Goal: Task Accomplishment & Management: Complete application form

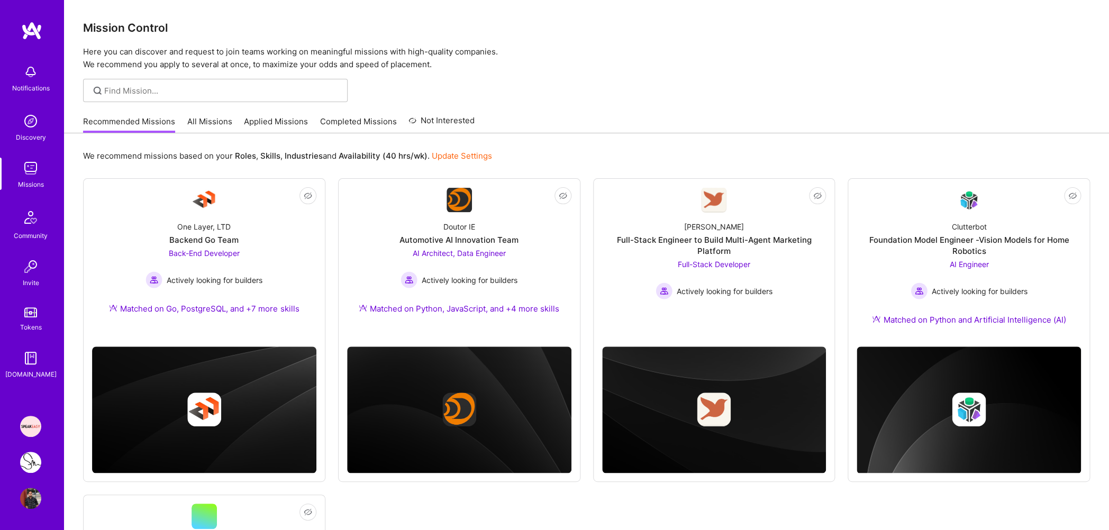
scroll to position [224, 0]
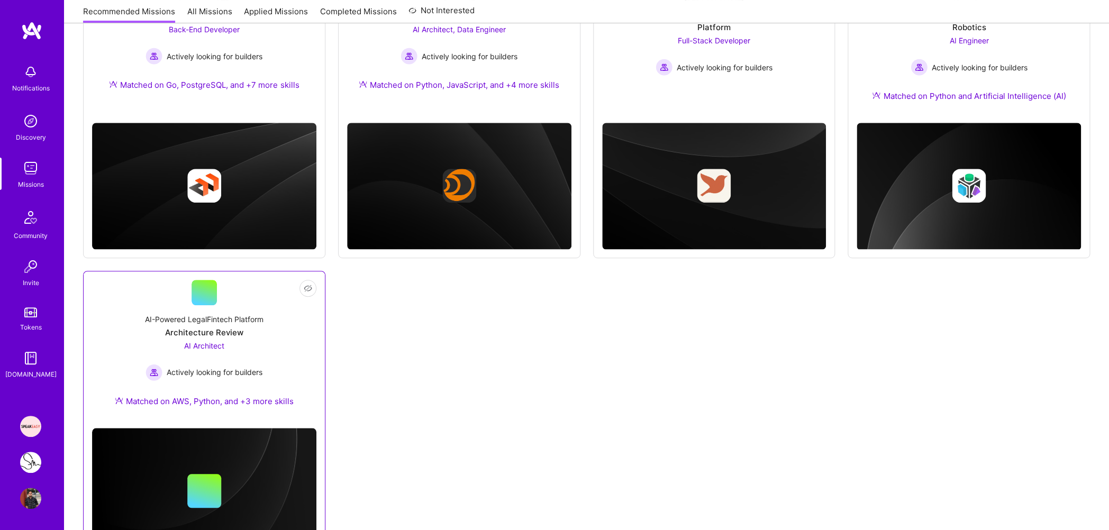
click at [212, 335] on div "Architecture Review" at bounding box center [204, 332] width 78 height 11
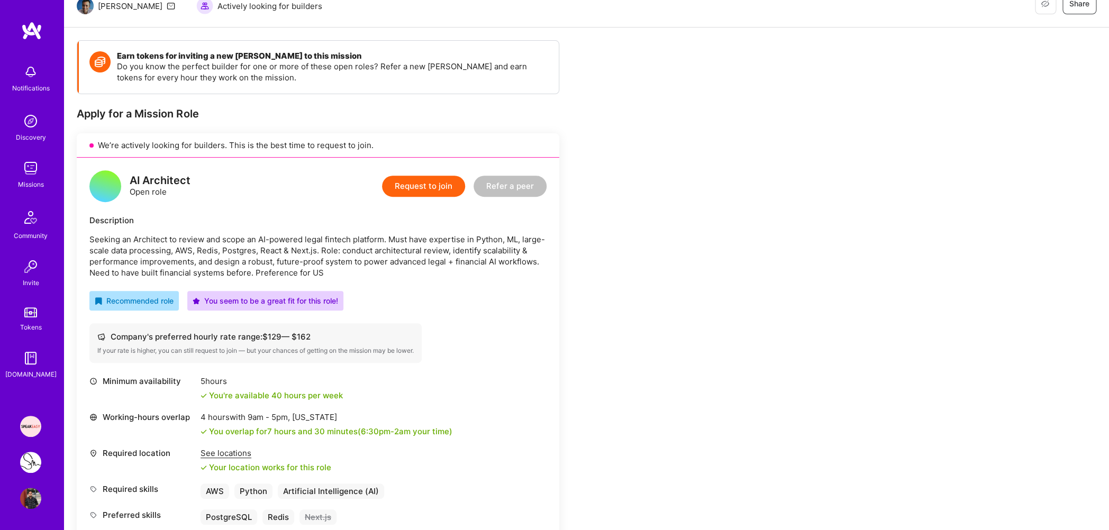
scroll to position [192, 0]
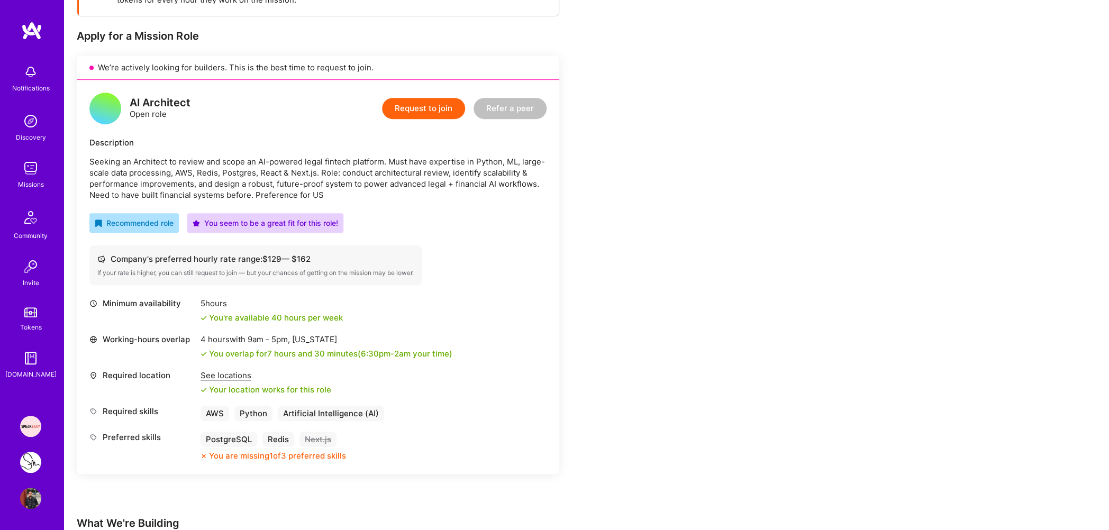
click at [415, 109] on button "Request to join" at bounding box center [423, 108] width 83 height 21
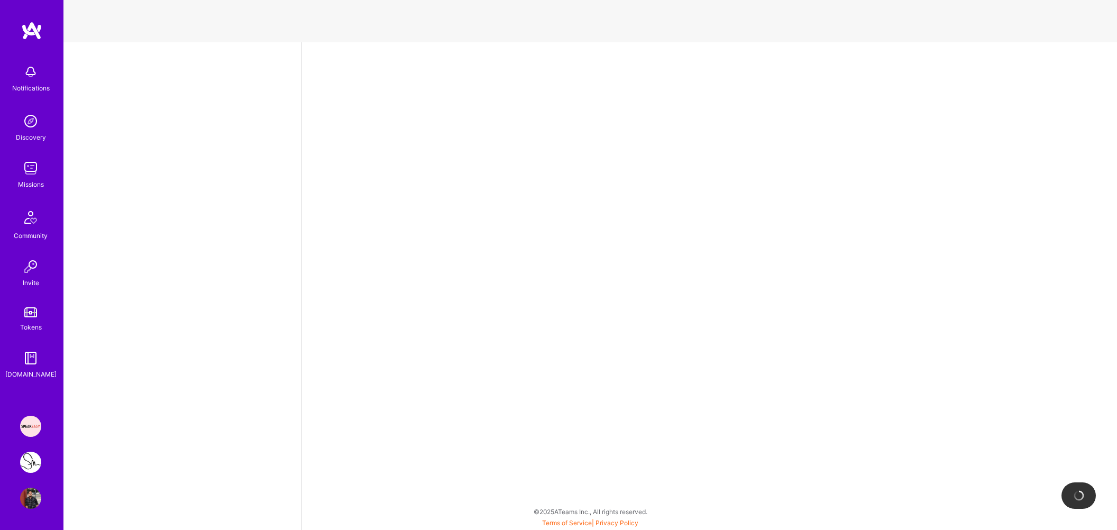
select select "IN"
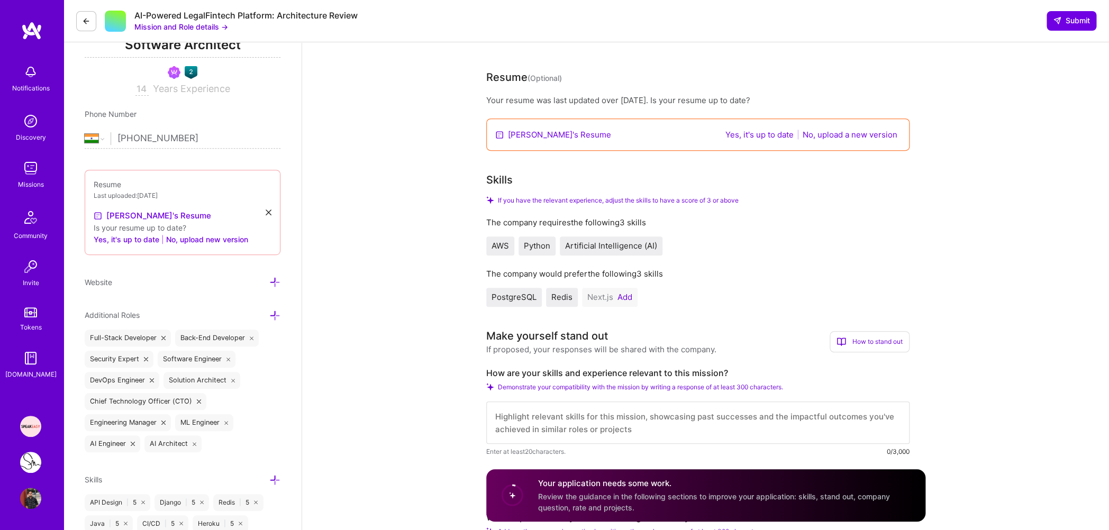
scroll to position [323, 0]
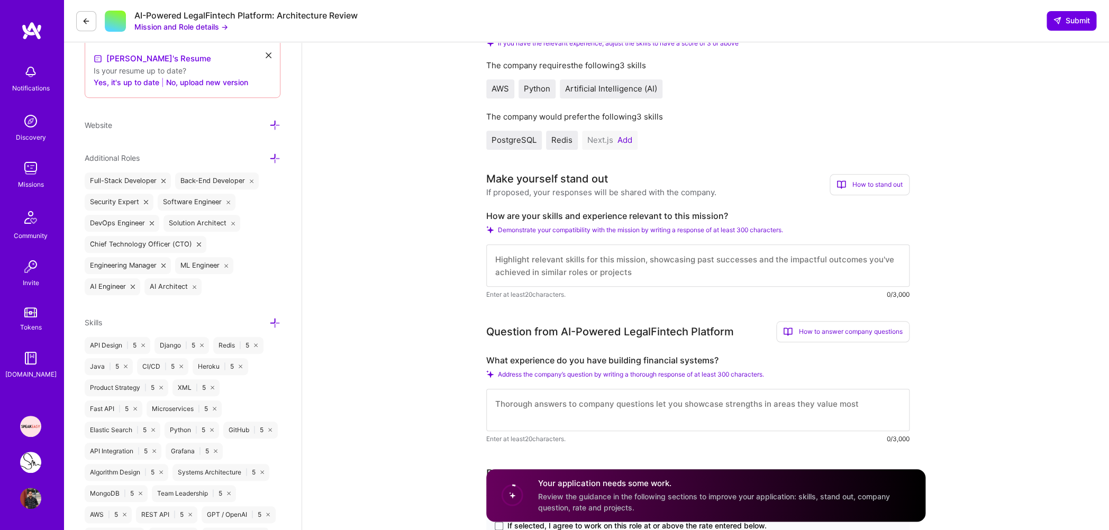
click at [565, 274] on textarea at bounding box center [697, 265] width 423 height 42
click at [541, 402] on textarea at bounding box center [697, 410] width 423 height 42
click at [540, 405] on textarea at bounding box center [697, 410] width 423 height 42
click at [563, 262] on textarea at bounding box center [697, 265] width 423 height 42
paste textarea "Backend software engineer with over 14+ years of extensive experience building …"
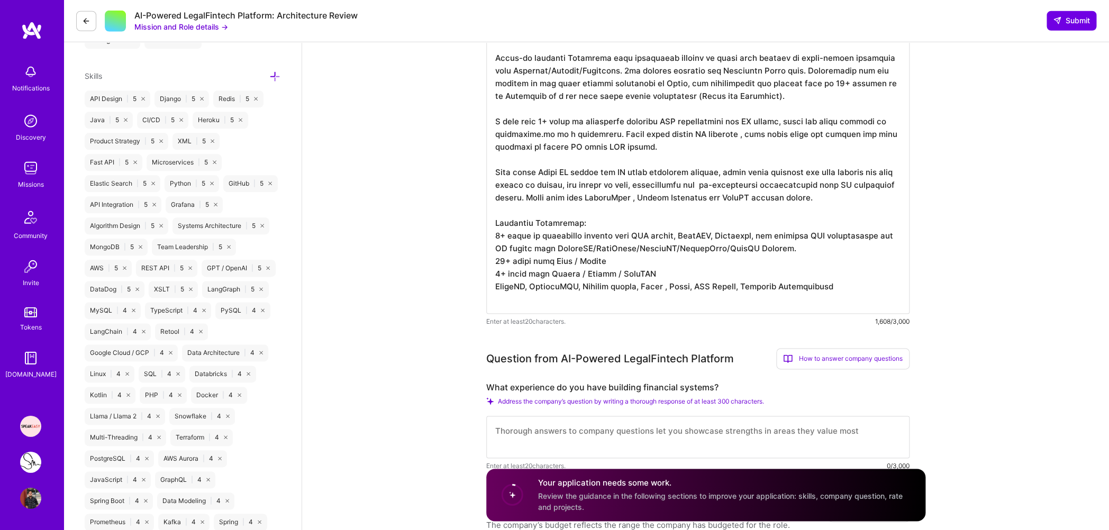
scroll to position [673, 0]
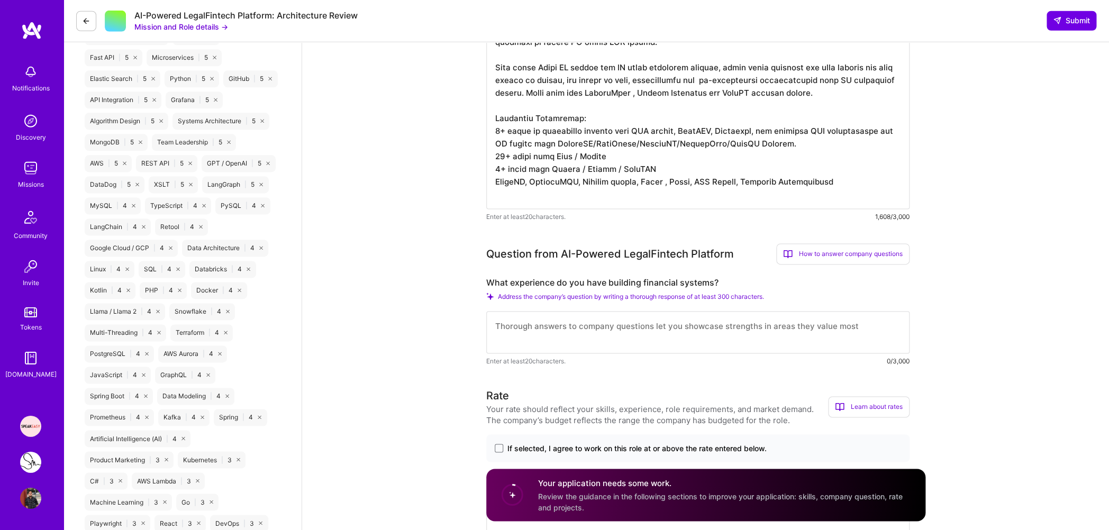
type textarea "Backend software engineer with over 14+ years of extensive experience building …"
click at [552, 330] on textarea at bounding box center [697, 333] width 423 height 42
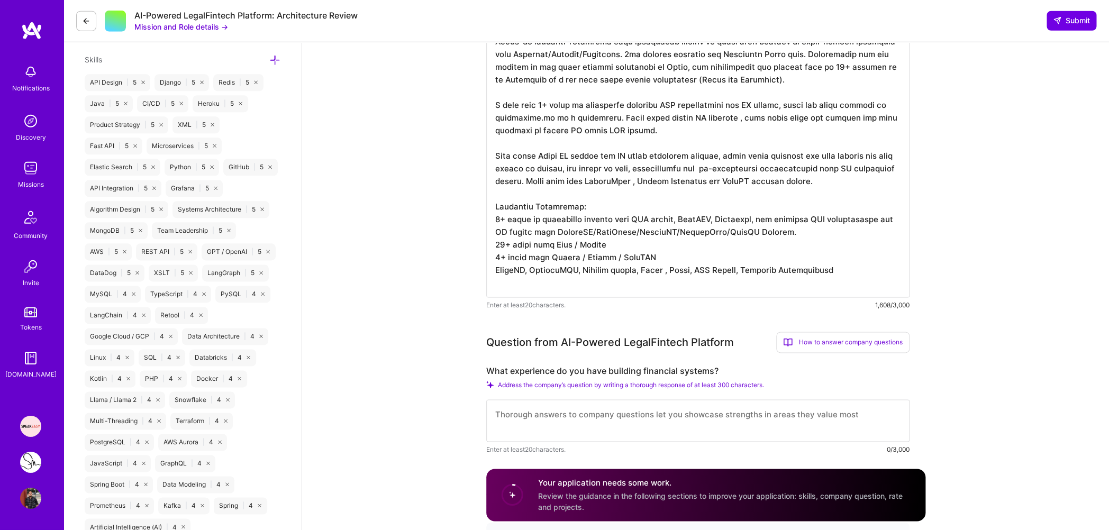
scroll to position [1, 0]
click at [560, 424] on textarea at bounding box center [697, 421] width 423 height 42
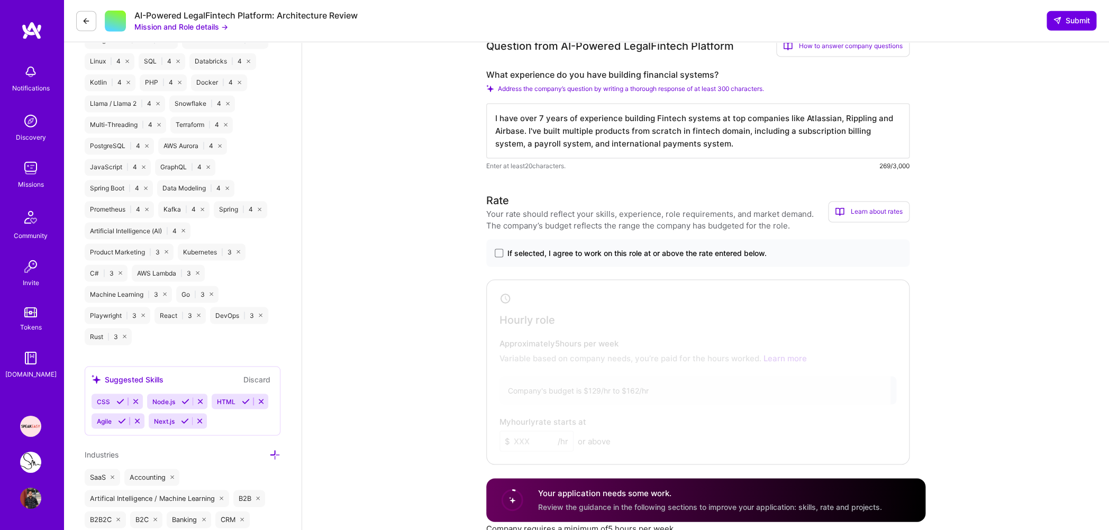
scroll to position [866, 0]
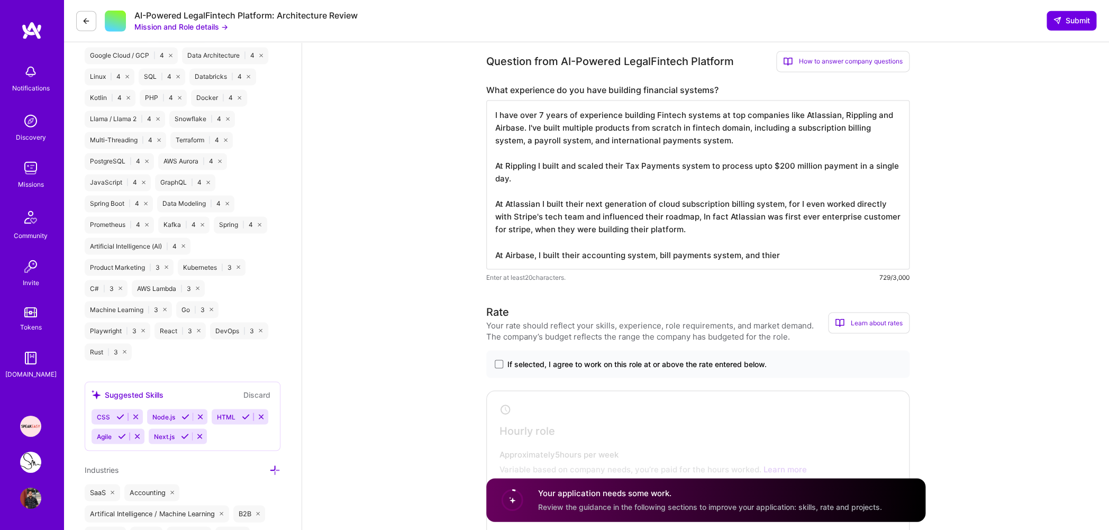
click at [654, 256] on textarea "I have over 7 years of experience building Fintech systems at top companies lik…" at bounding box center [697, 184] width 423 height 169
click at [818, 255] on textarea "I have over 7 years of experience building Fintech systems at top companies lik…" at bounding box center [697, 184] width 423 height 169
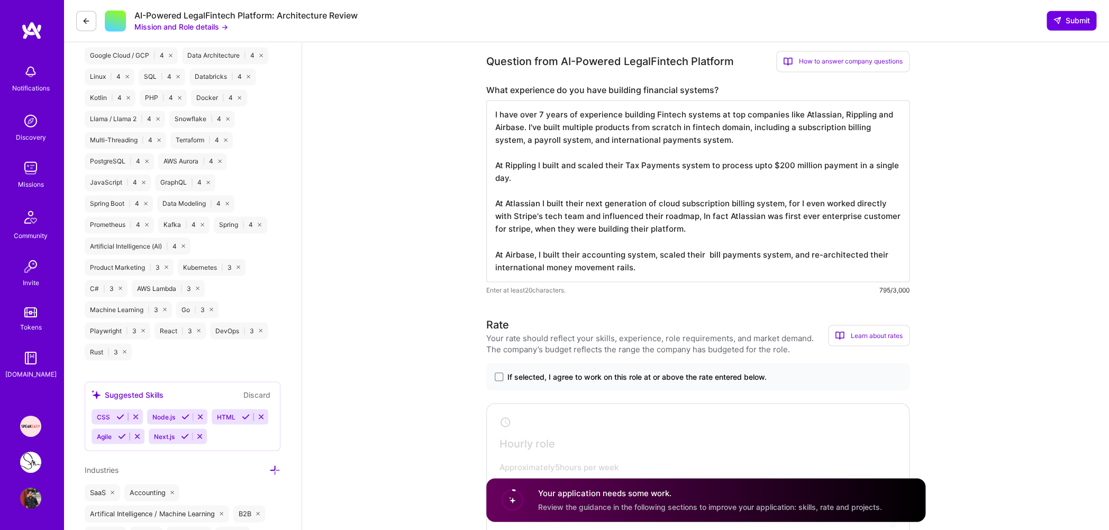
scroll to position [898, 0]
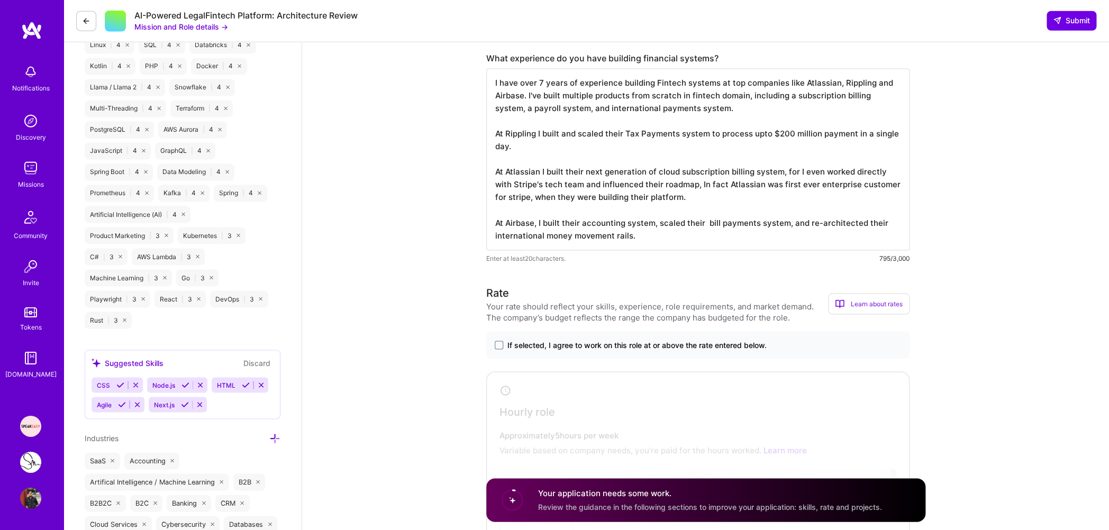
drag, startPoint x: 855, startPoint y: 134, endPoint x: 862, endPoint y: 145, distance: 13.3
click at [862, 145] on textarea "I have over 7 years of experience building Fintech systems at top companies lik…" at bounding box center [697, 160] width 423 height 182
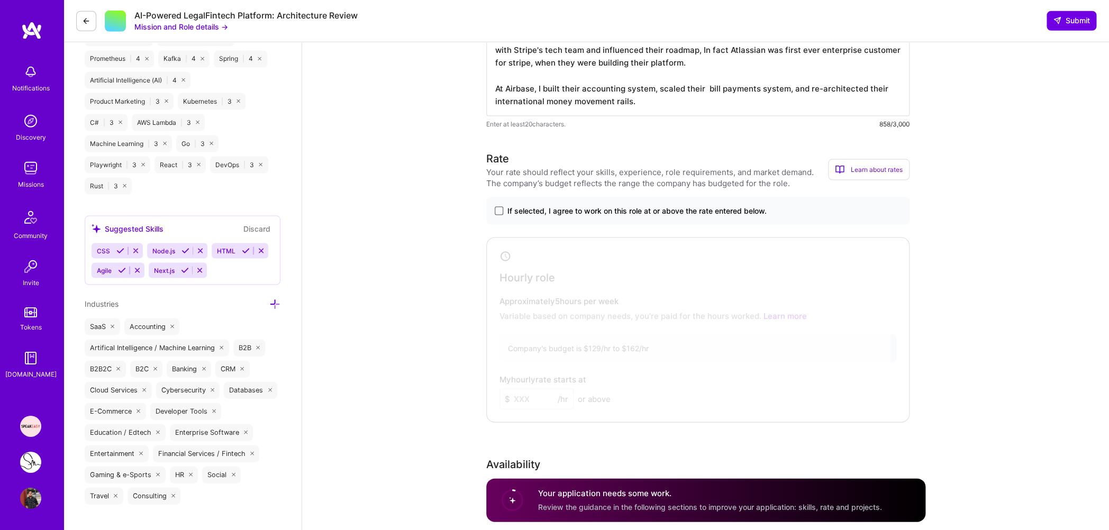
type textarea "I have over 7 years of experience building Fintech systems at top companies lik…"
click at [501, 214] on span at bounding box center [499, 211] width 8 height 8
click at [0, 0] on input "If selected, I agree to work on this role at or above the rate entered below." at bounding box center [0, 0] width 0 height 0
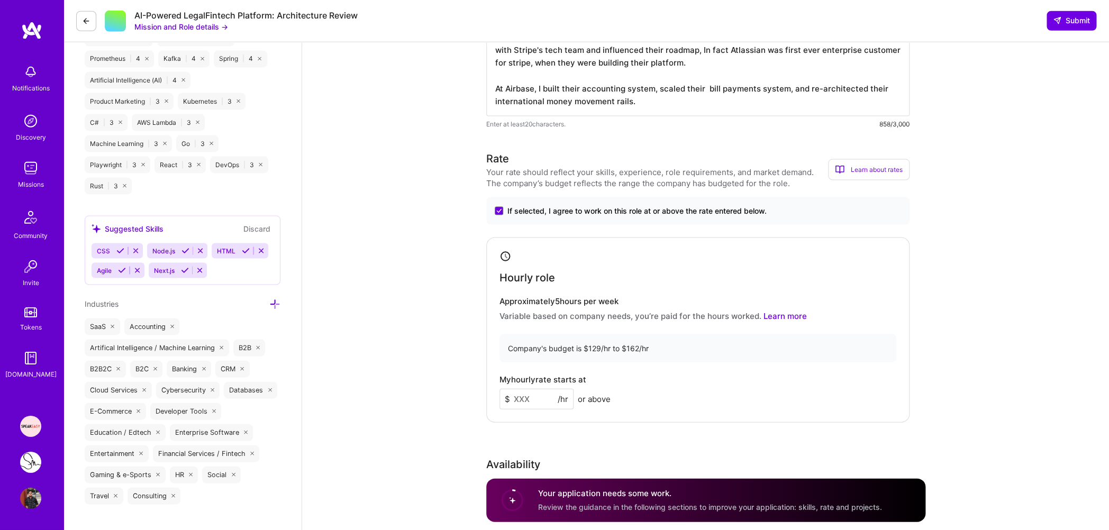
scroll to position [1110, 0]
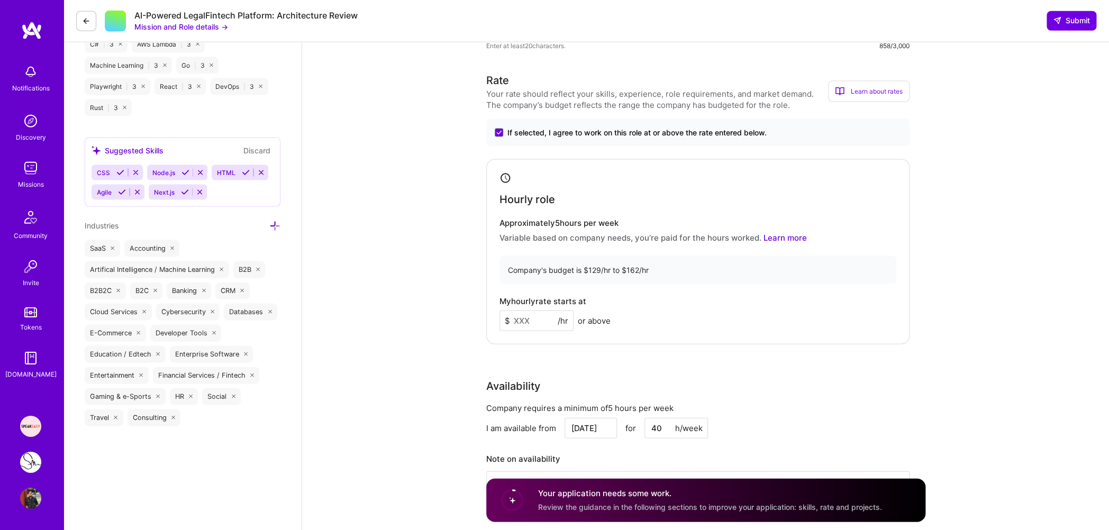
click at [536, 321] on input at bounding box center [536, 320] width 74 height 21
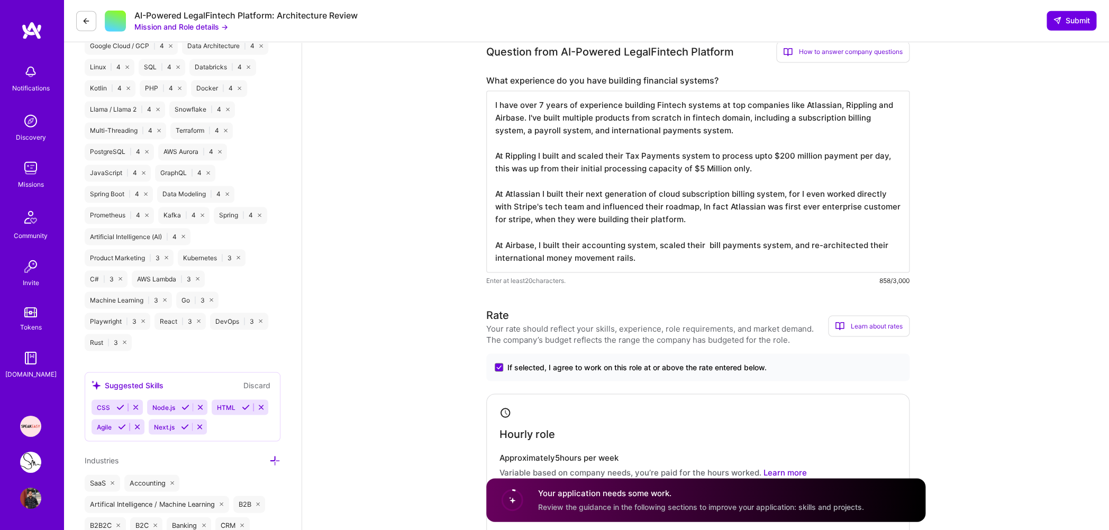
scroll to position [890, 0]
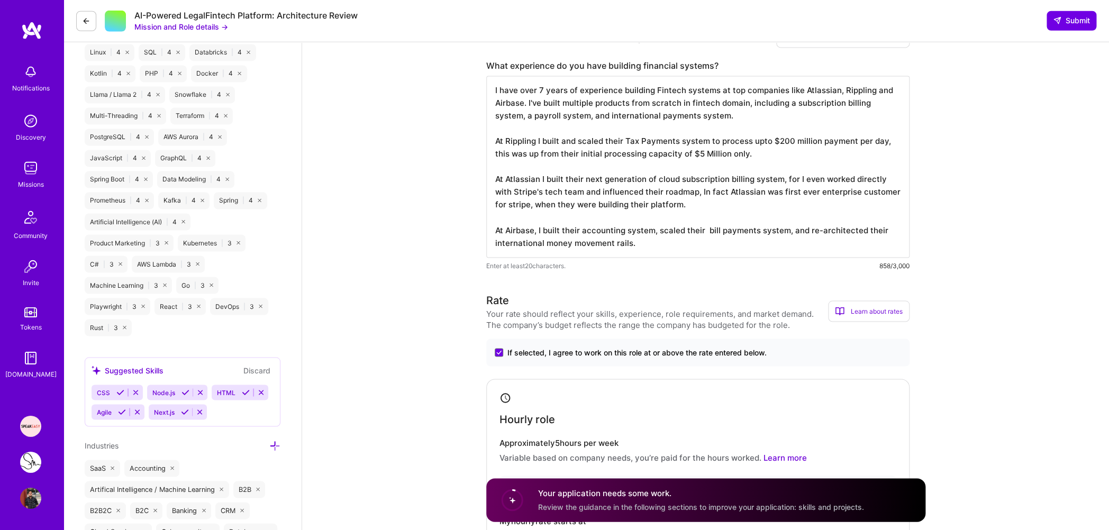
type input "129"
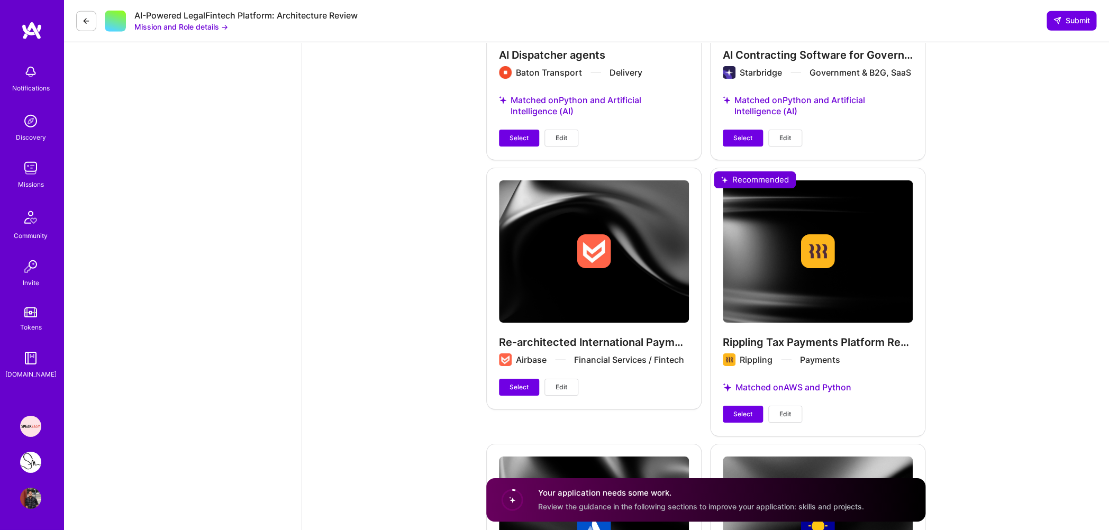
scroll to position [2118, 0]
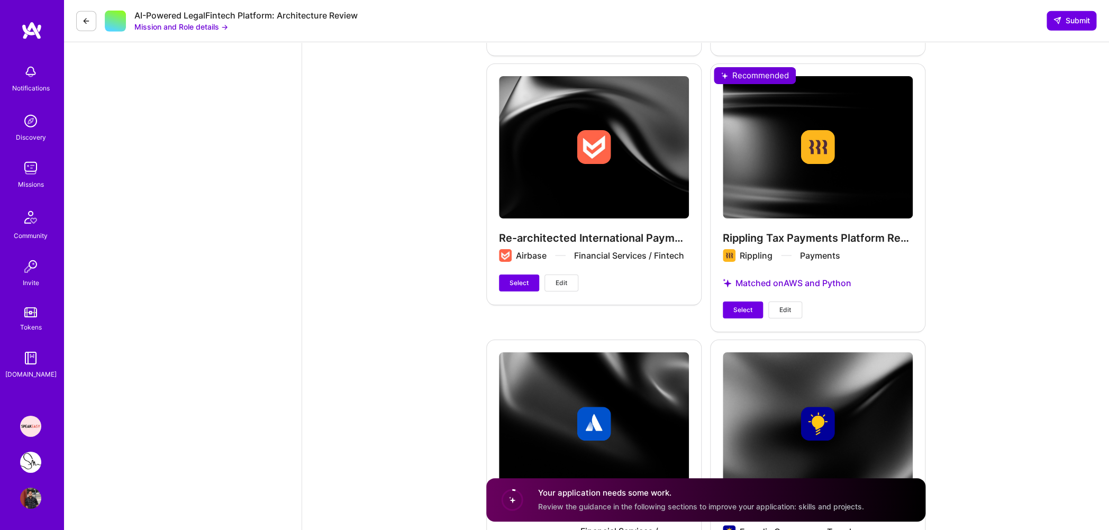
click at [751, 315] on span "Select" at bounding box center [742, 310] width 19 height 10
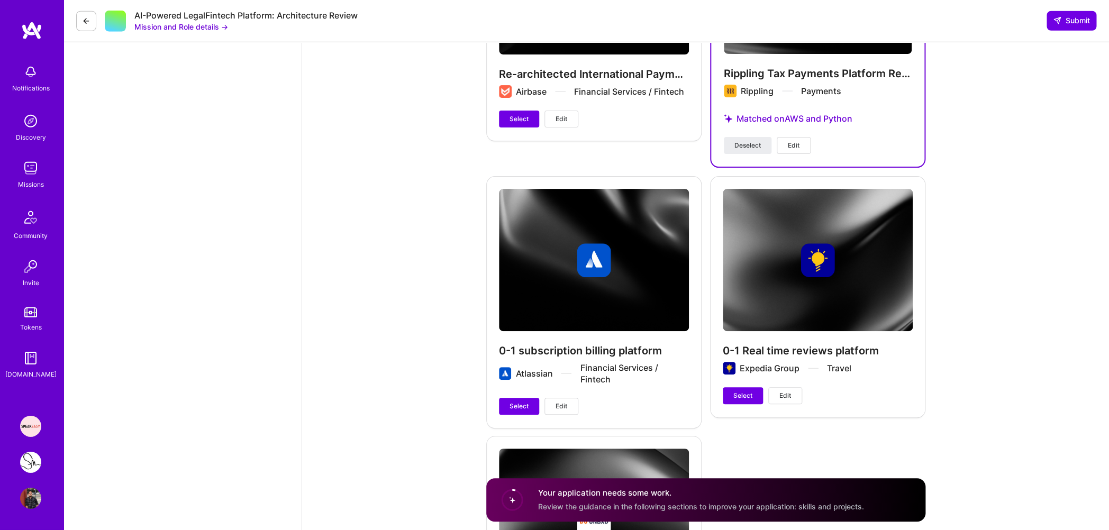
scroll to position [2307, 0]
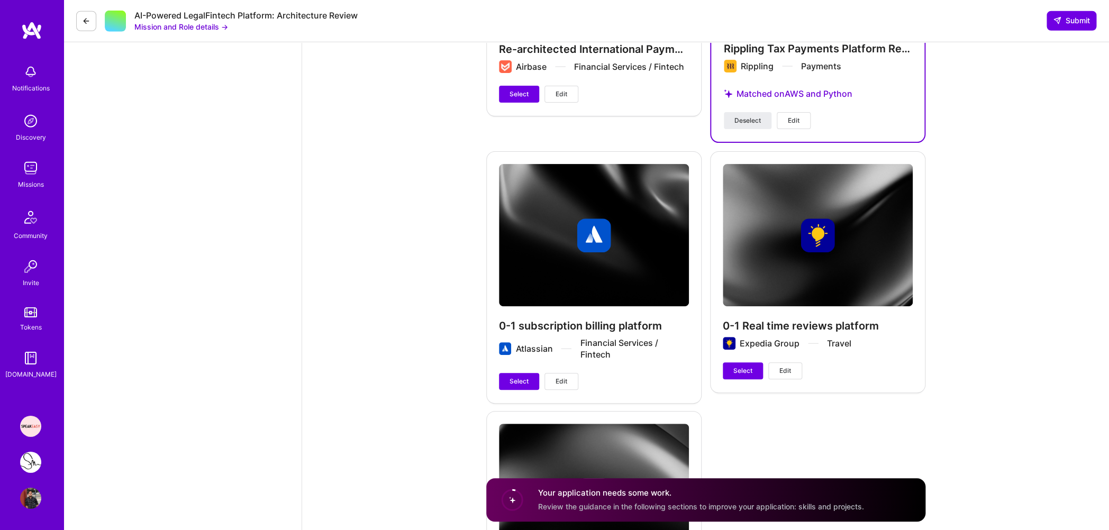
click at [520, 379] on span "Select" at bounding box center [518, 382] width 19 height 10
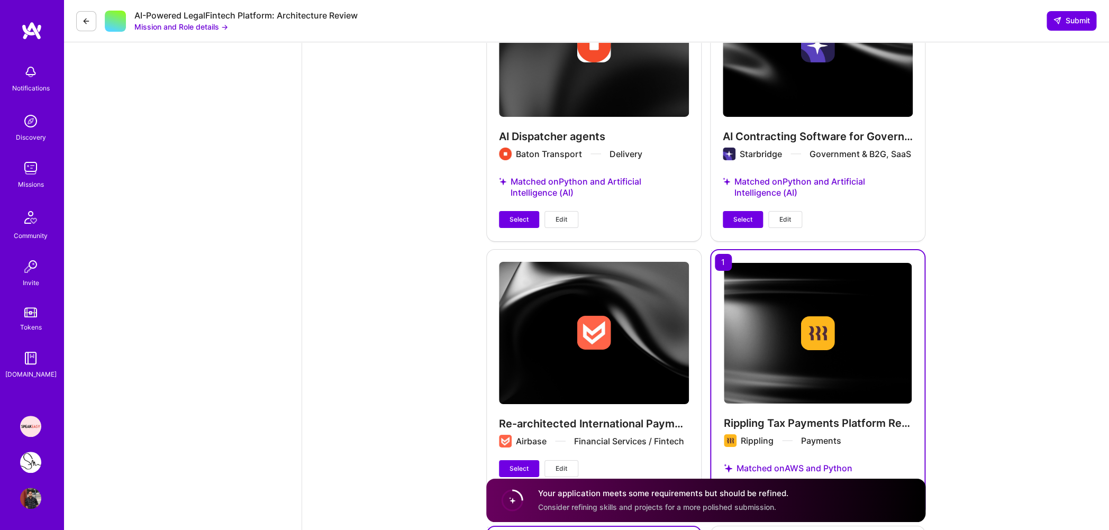
scroll to position [1806, 0]
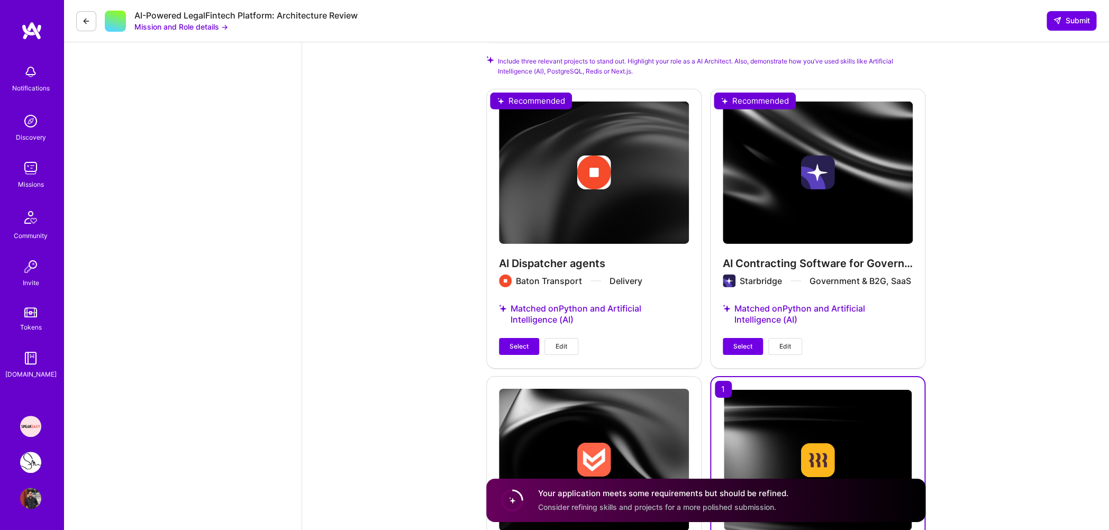
click at [736, 345] on span "Select" at bounding box center [742, 347] width 19 height 10
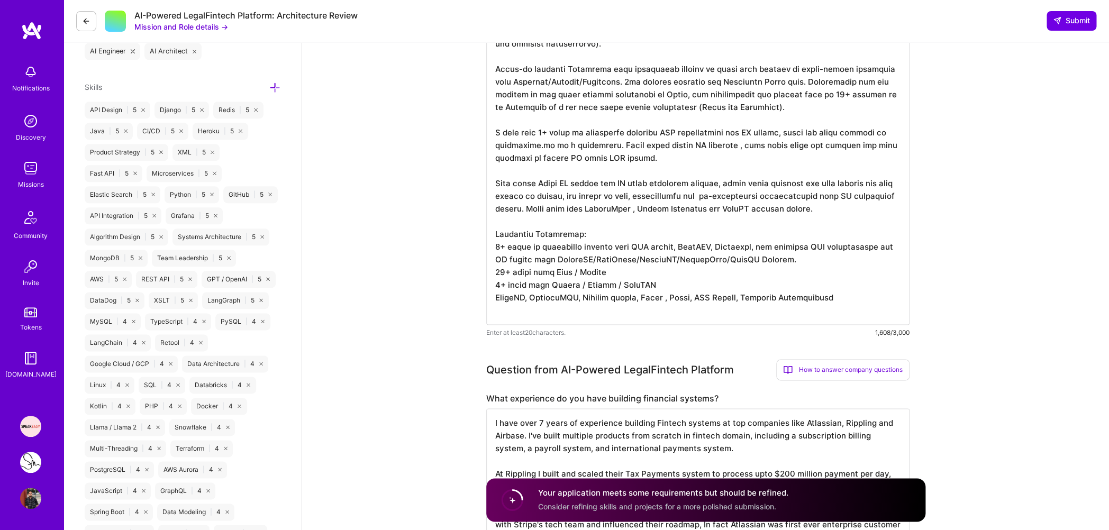
scroll to position [139, 0]
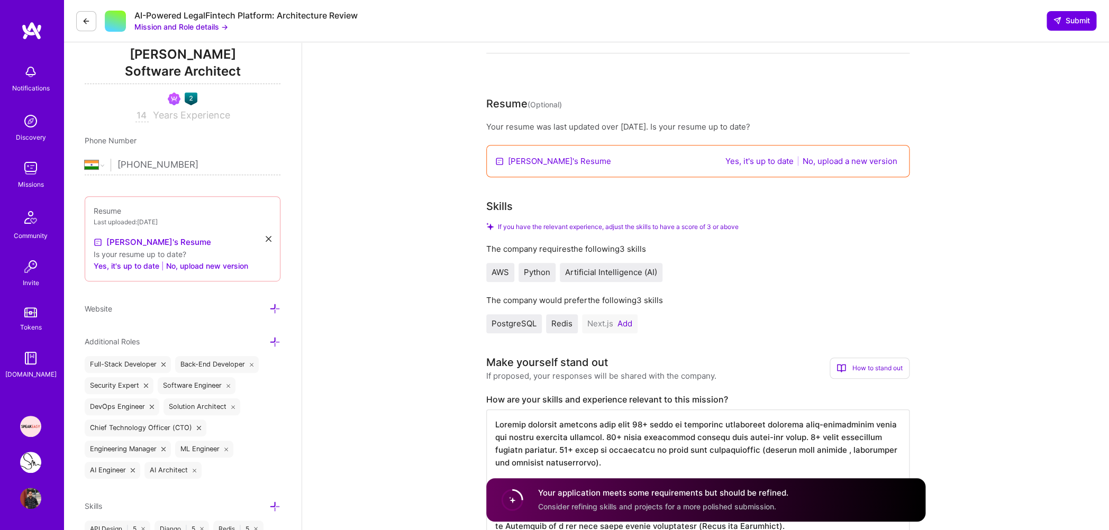
click at [623, 324] on button "Add" at bounding box center [624, 323] width 15 height 8
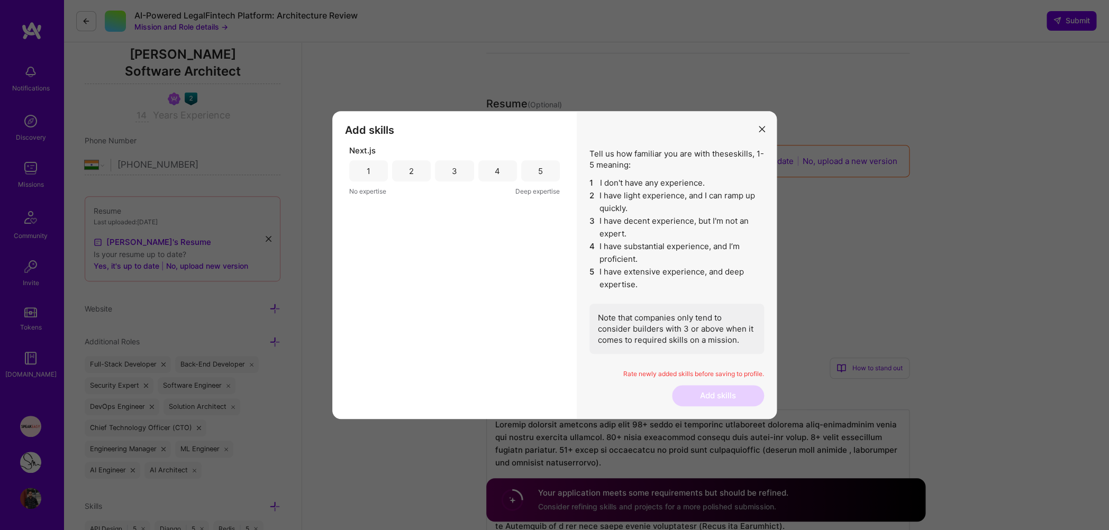
click at [466, 173] on div "3" at bounding box center [454, 170] width 39 height 21
click at [711, 405] on button "Add skills" at bounding box center [718, 395] width 92 height 21
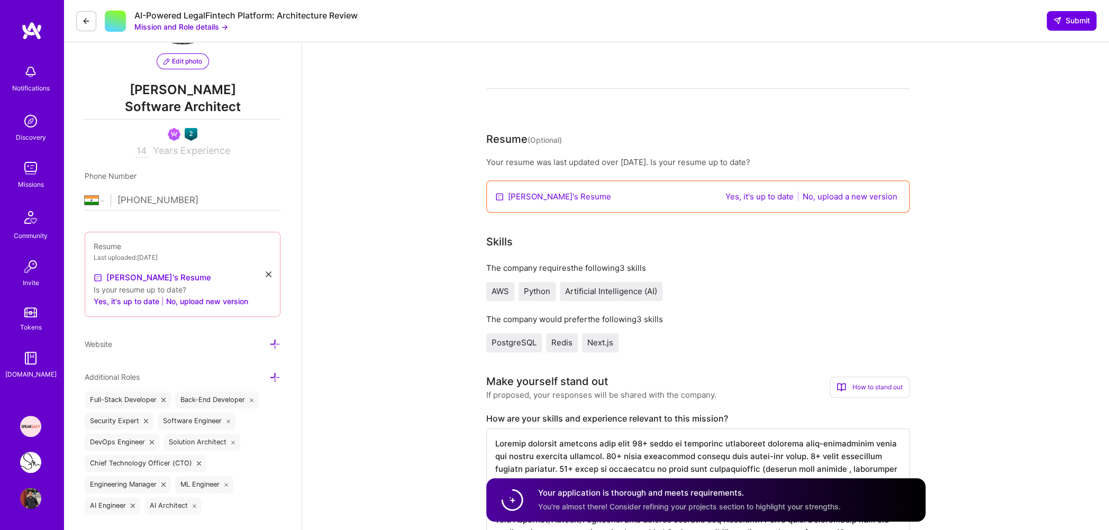
scroll to position [44, 0]
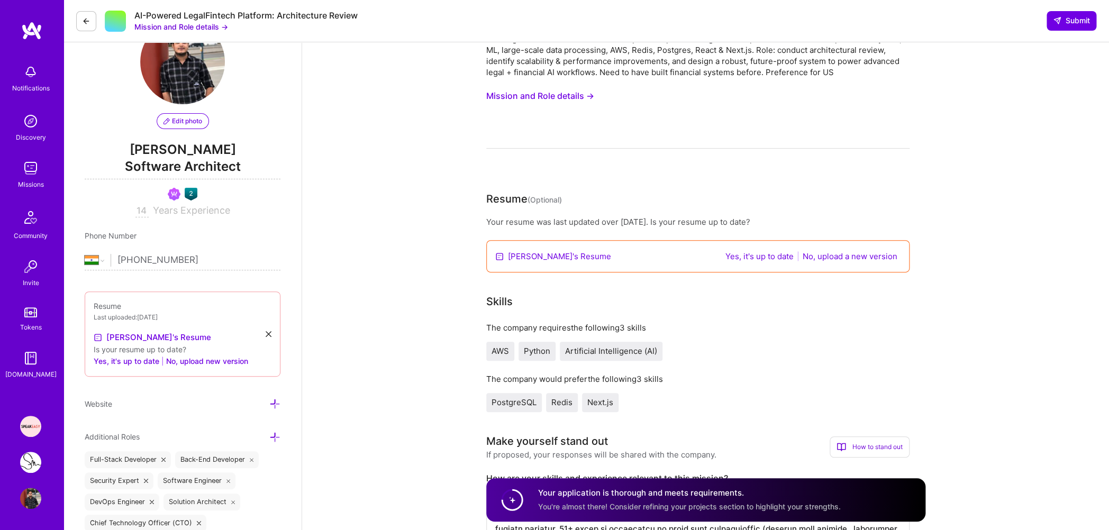
click at [1063, 20] on span "Submit" at bounding box center [1071, 20] width 37 height 11
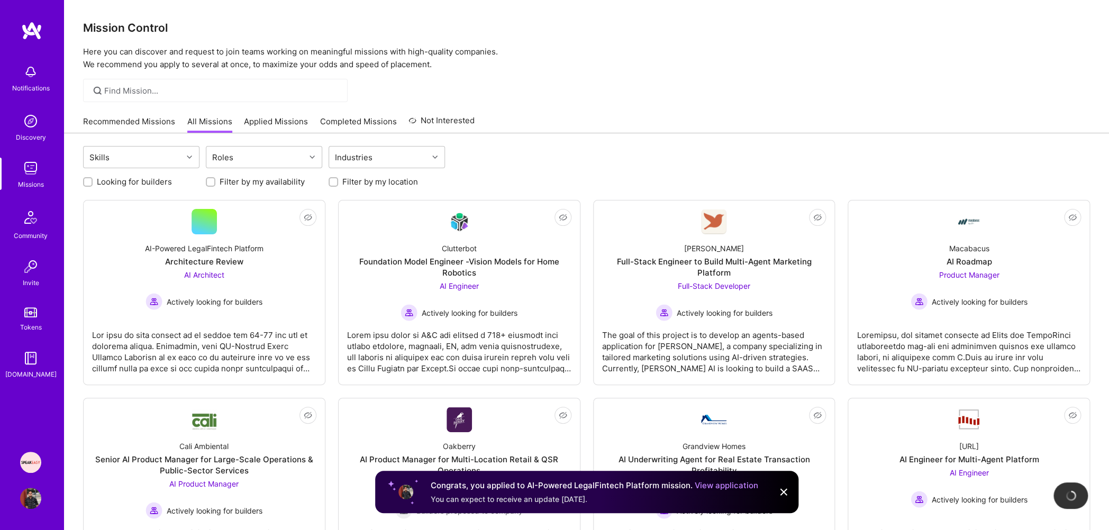
click at [134, 123] on link "Recommended Missions" at bounding box center [129, 124] width 92 height 17
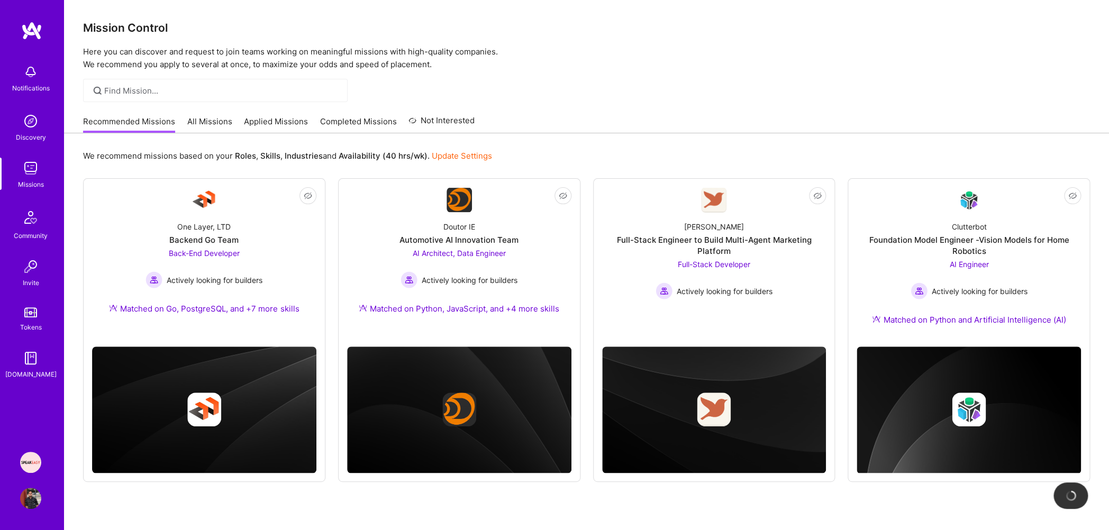
click at [253, 50] on p "Here you can discover and request to join teams working on meaningful missions …" at bounding box center [586, 57] width 1006 height 25
click at [250, 67] on p "Here you can discover and request to join teams working on meaningful missions …" at bounding box center [586, 57] width 1006 height 25
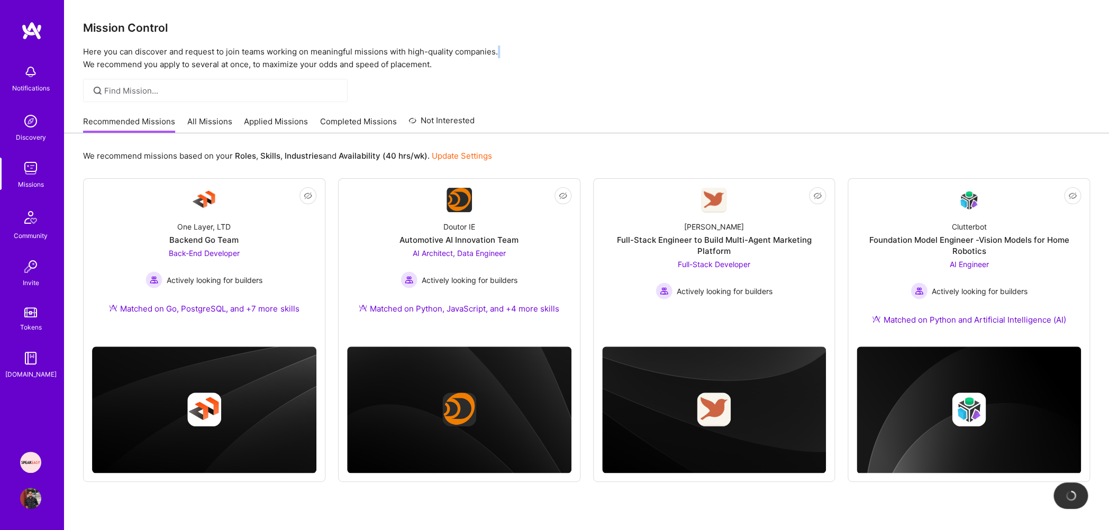
click at [250, 67] on p "Here you can discover and request to join teams working on meaningful missions …" at bounding box center [586, 57] width 1006 height 25
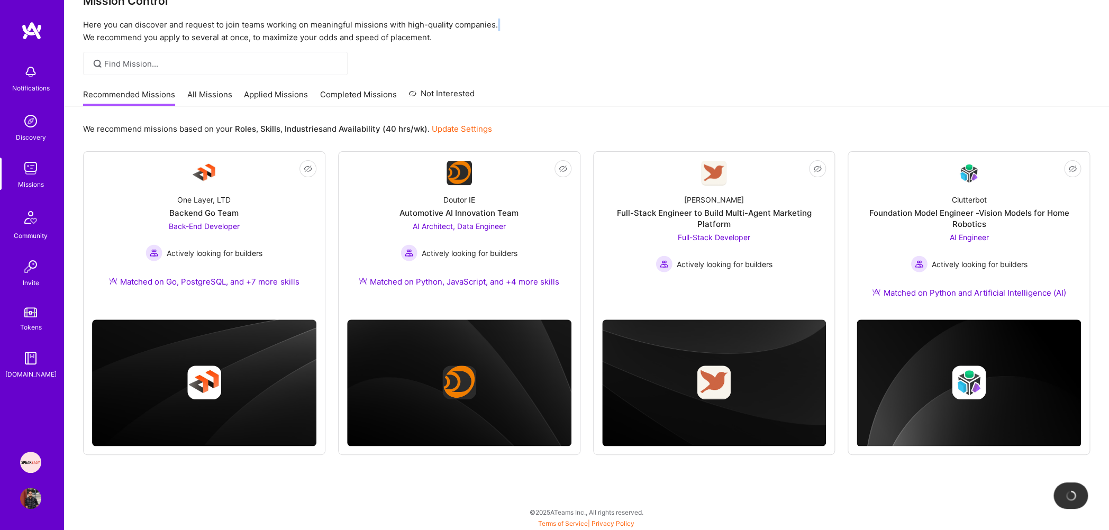
click at [36, 129] on img at bounding box center [30, 121] width 21 height 21
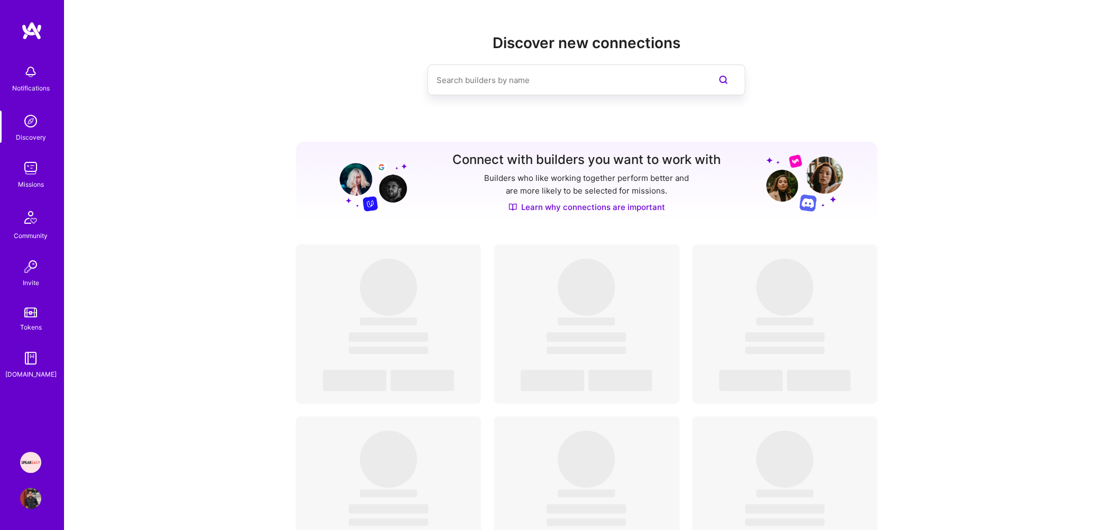
click at [39, 166] on img at bounding box center [30, 168] width 21 height 21
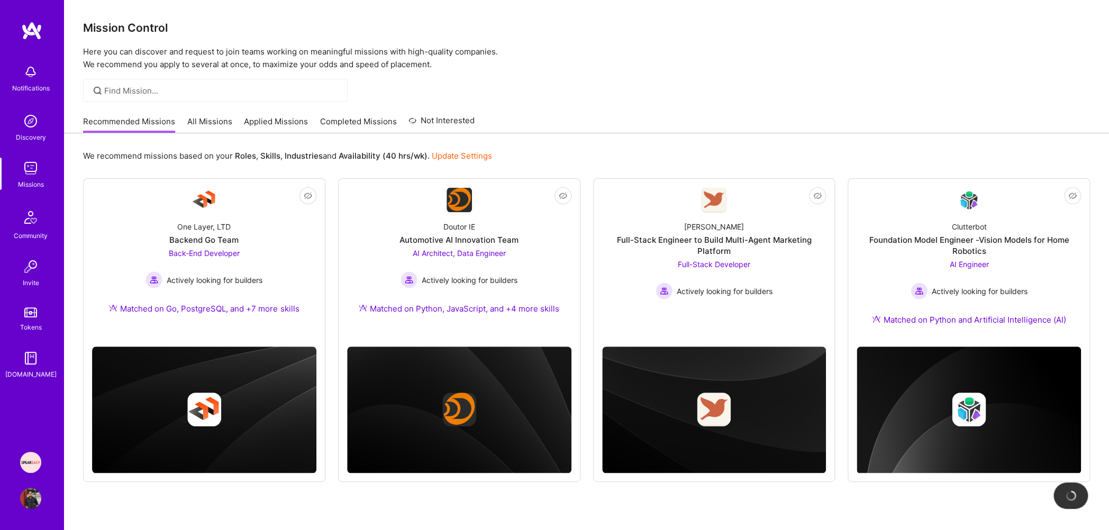
click at [274, 126] on link "Applied Missions" at bounding box center [276, 124] width 64 height 17
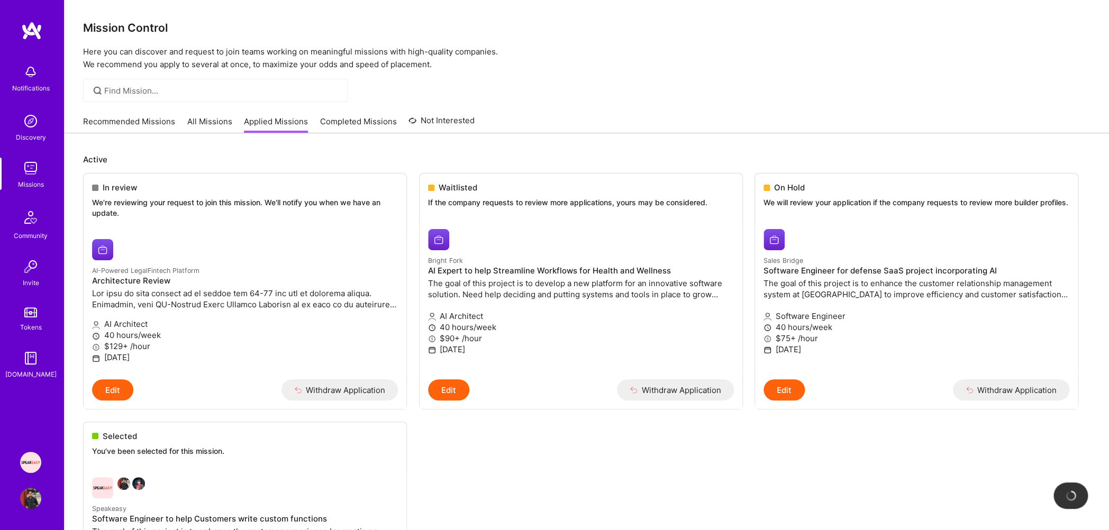
click at [187, 123] on link "All Missions" at bounding box center [209, 124] width 45 height 17
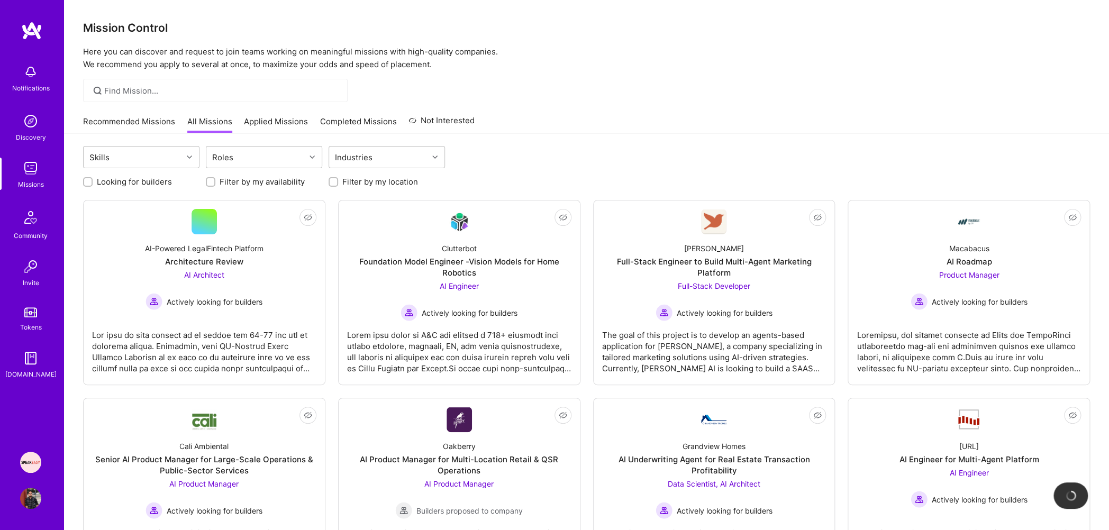
click at [205, 267] on div "AI-Powered LegalFintech Platform Architecture Review AI Architect Actively look…" at bounding box center [204, 272] width 224 height 76
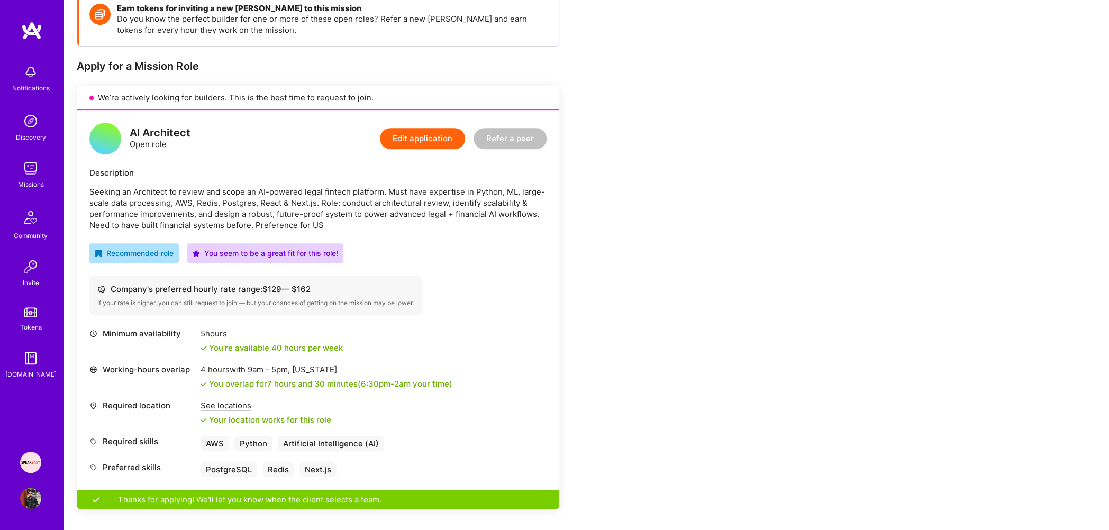
scroll to position [222, 0]
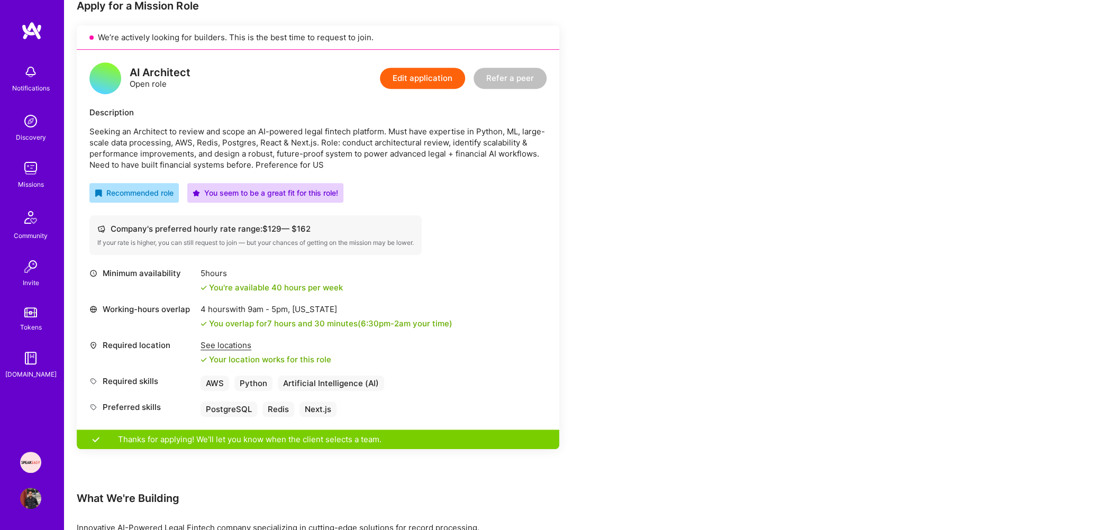
click at [425, 77] on button "Edit application" at bounding box center [422, 78] width 85 height 21
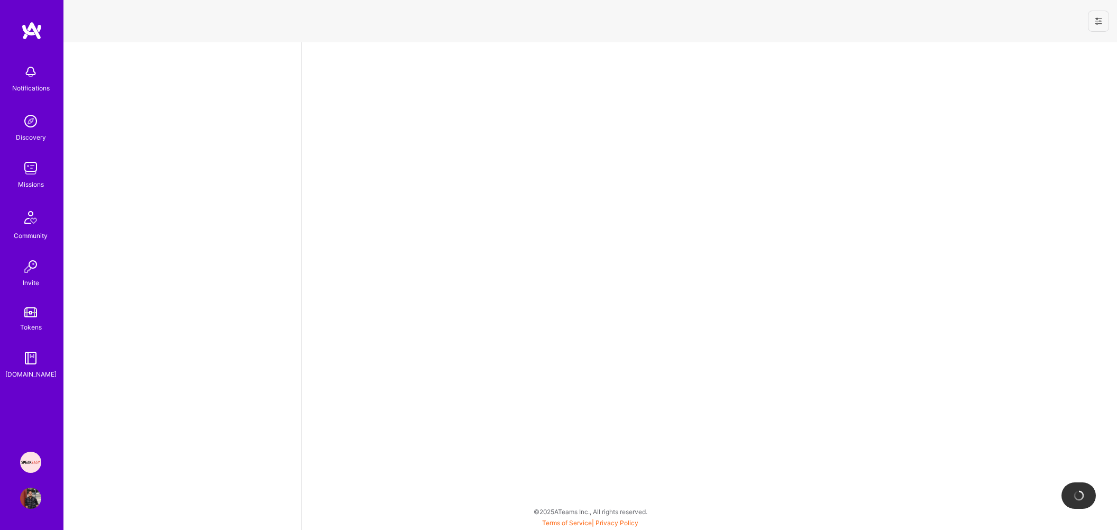
select select "IN"
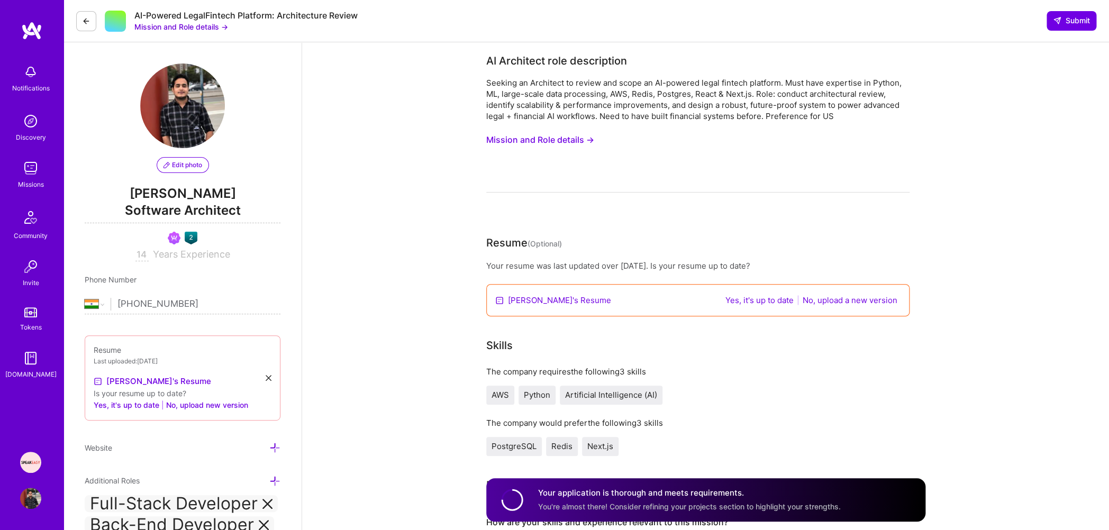
click at [86, 16] on button at bounding box center [86, 21] width 20 height 20
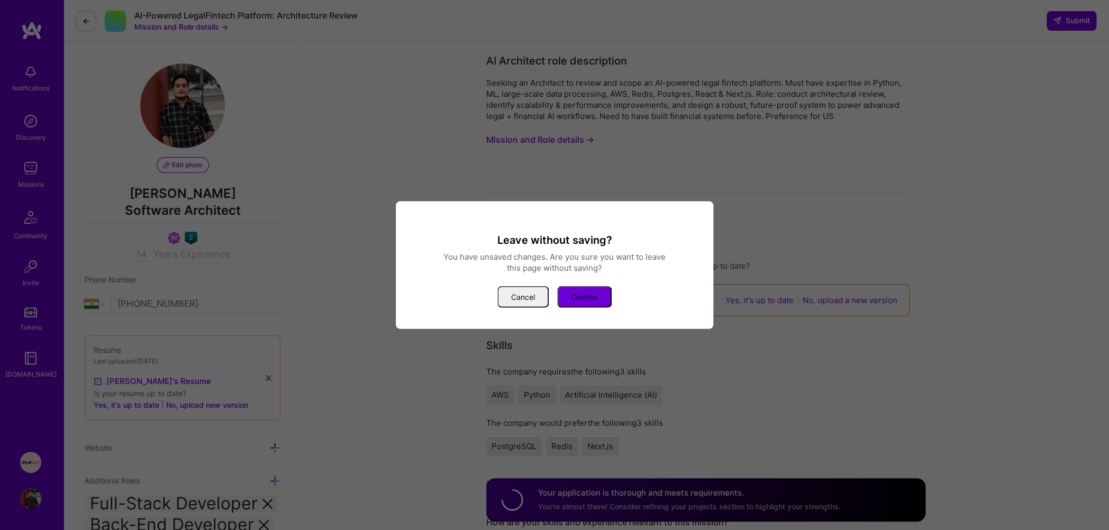
click at [586, 288] on button "Confirm" at bounding box center [584, 297] width 54 height 22
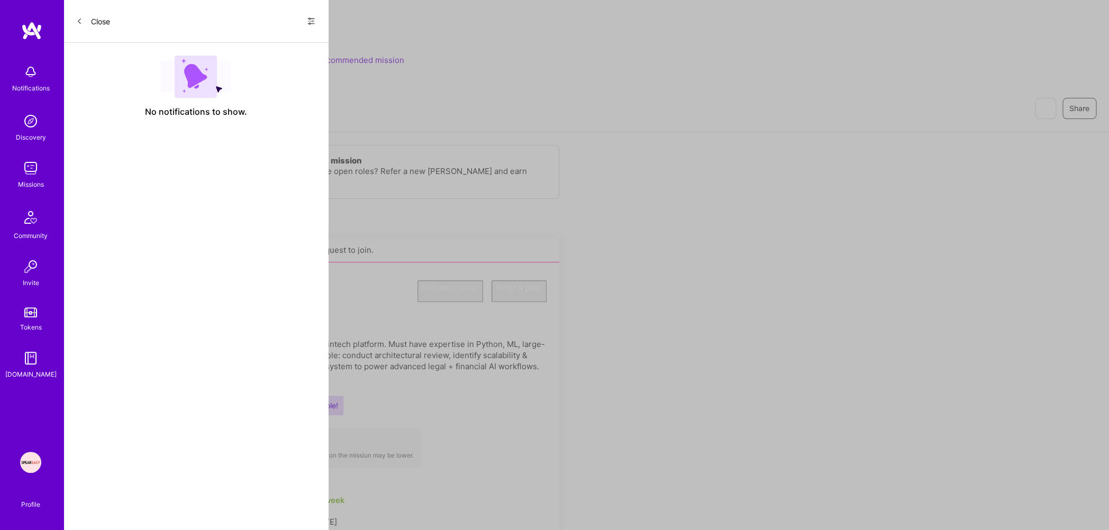
scroll to position [241, 0]
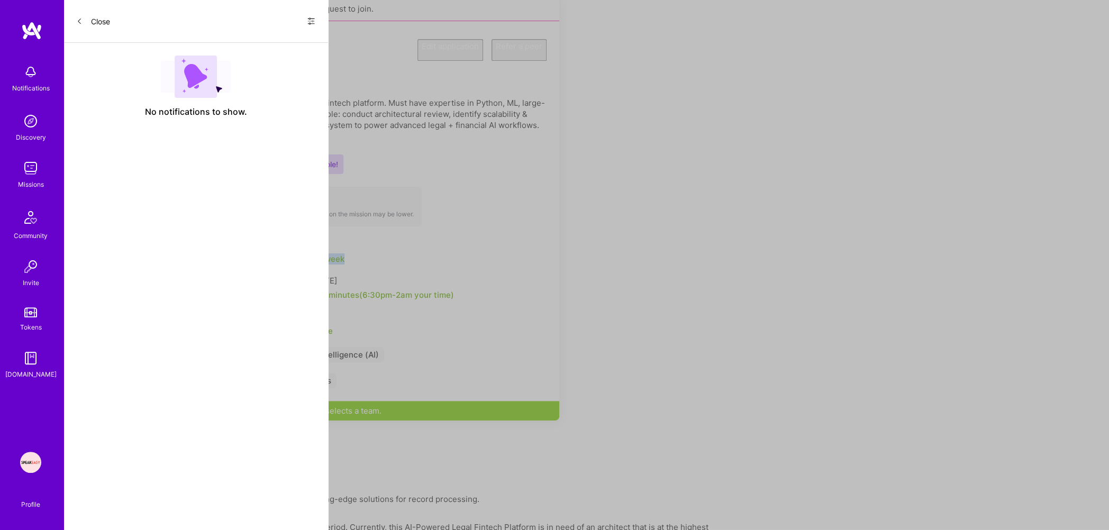
drag, startPoint x: 852, startPoint y: 233, endPoint x: 351, endPoint y: 269, distance: 502.2
click at [351, 264] on div "Minimum availability 5 hours You're available 40 hours per week" at bounding box center [317, 251] width 457 height 25
click at [339, 264] on div "You're available 40 hours per week" at bounding box center [272, 258] width 144 height 11
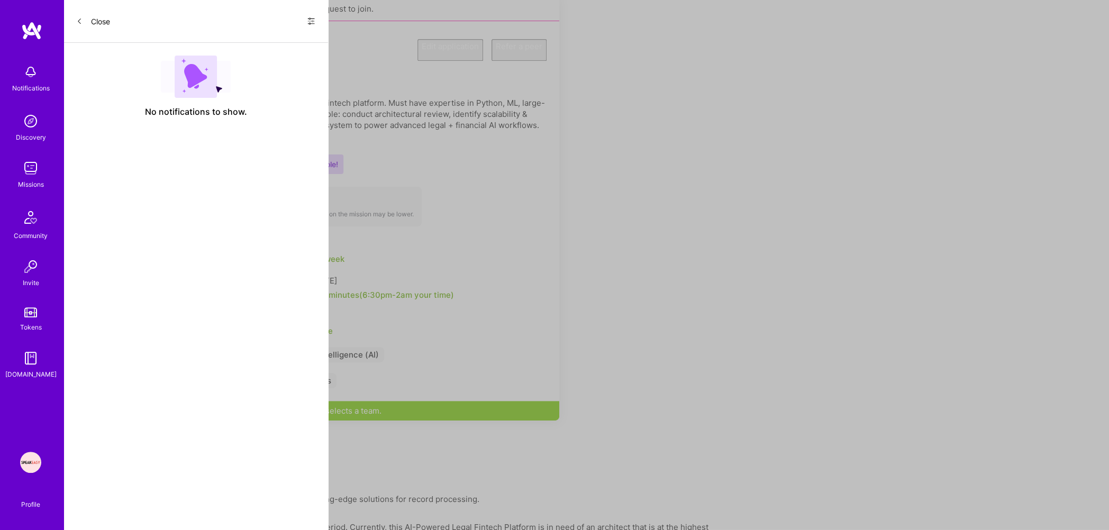
click at [217, 250] on div "5 hours" at bounding box center [272, 244] width 144 height 11
click at [266, 264] on div "You're available 40 hours per week" at bounding box center [272, 258] width 144 height 11
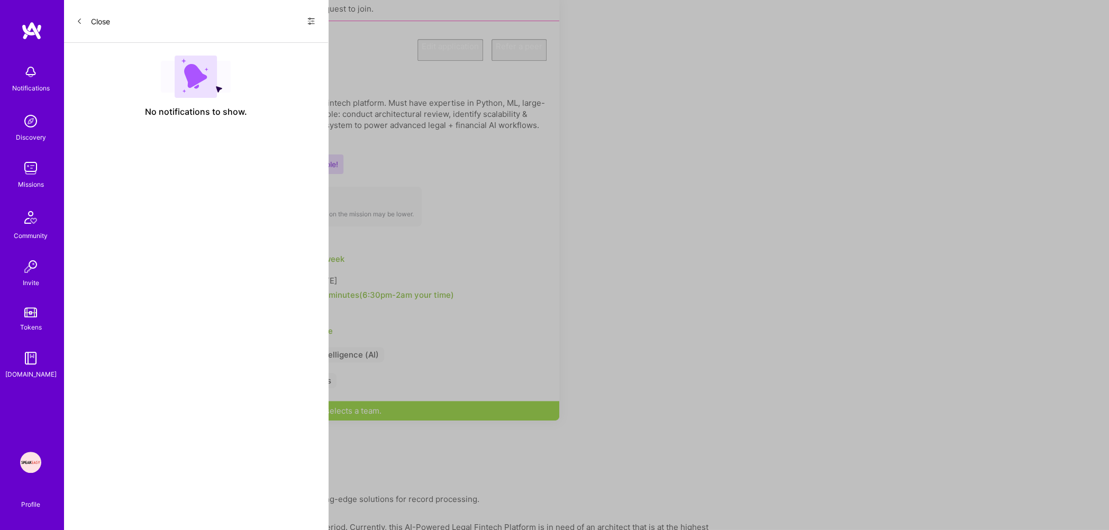
click at [266, 264] on div "You're available 40 hours per week" at bounding box center [272, 258] width 144 height 11
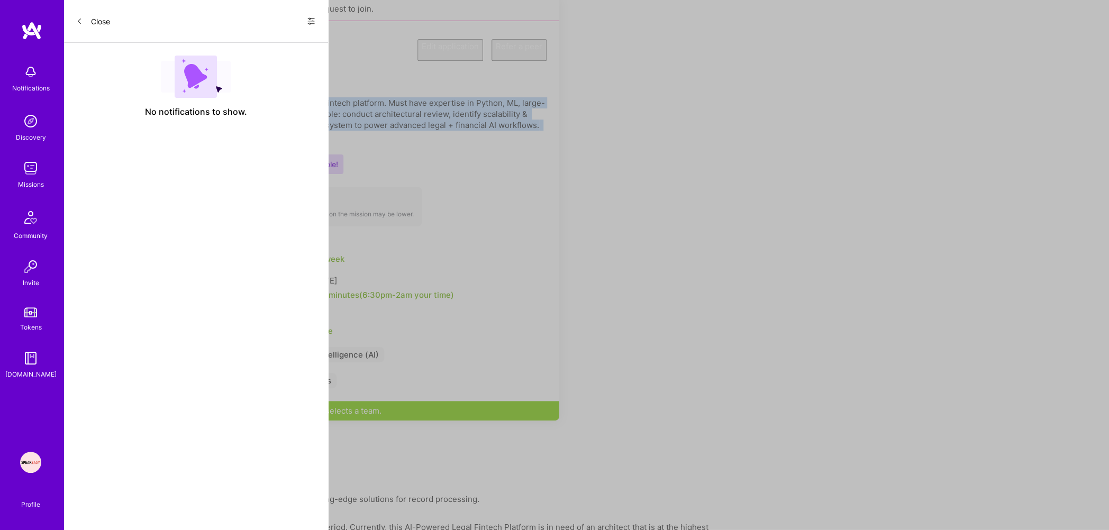
drag, startPoint x: 351, startPoint y: 269, endPoint x: 351, endPoint y: 147, distance: 122.7
click at [351, 142] on p "Seeking an Architect to review and scope an AI-powered legal fintech platform. …" at bounding box center [317, 119] width 457 height 44
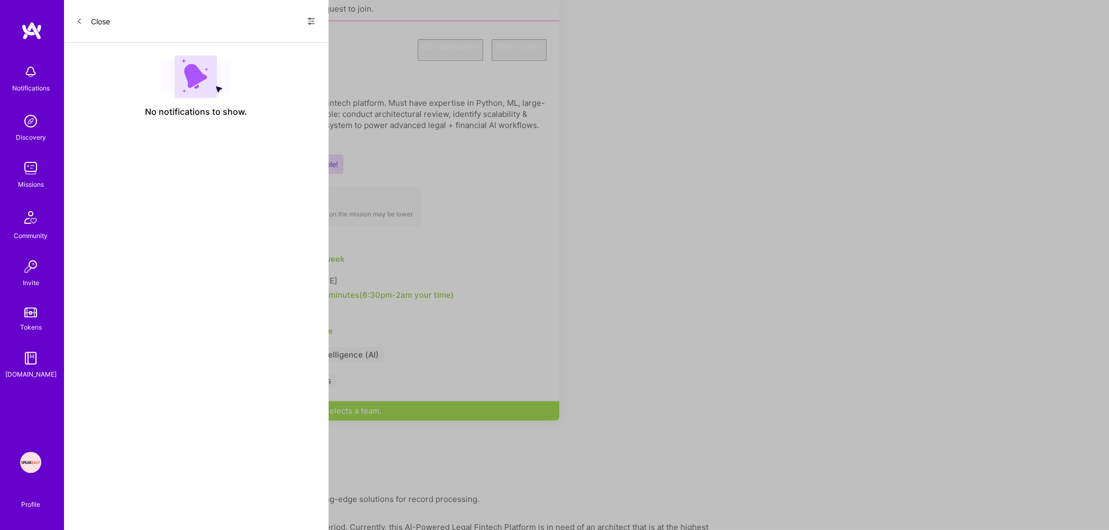
click at [351, 142] on p "Seeking an Architect to review and scope an AI-powered legal fintech platform. …" at bounding box center [317, 119] width 457 height 44
click at [321, 123] on p "Seeking an Architect to review and scope an AI-powered legal fintech platform. …" at bounding box center [317, 119] width 457 height 44
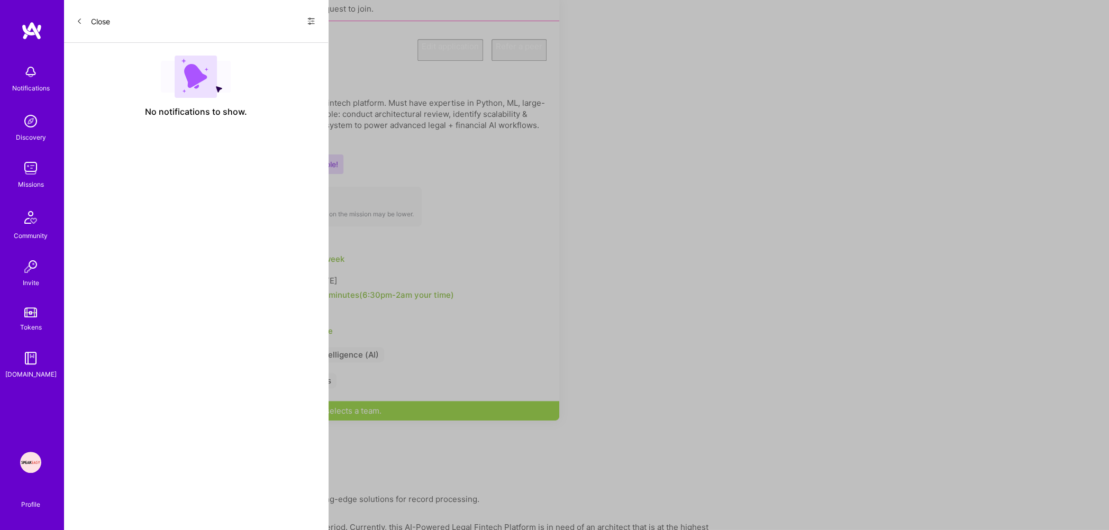
click at [321, 123] on p "Seeking an Architect to review and scope an AI-powered legal fintech platform. …" at bounding box center [317, 119] width 457 height 44
click at [327, 135] on p "Seeking an Architect to review and scope an AI-powered legal fintech platform. …" at bounding box center [317, 119] width 457 height 44
click at [327, 139] on p "Seeking an Architect to review and scope an AI-powered legal fintech platform. …" at bounding box center [317, 119] width 457 height 44
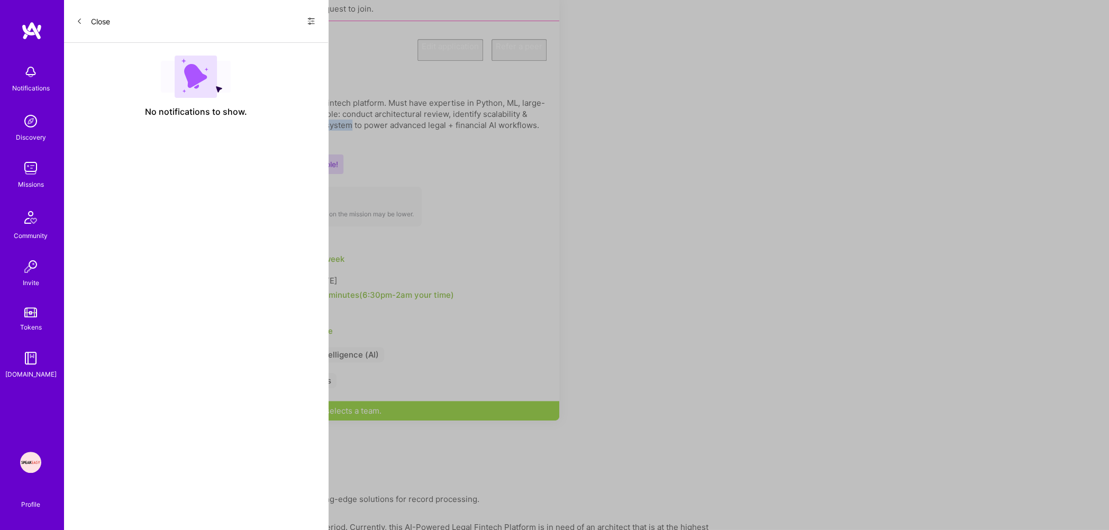
click at [327, 139] on p "Seeking an Architect to review and scope an AI-powered legal fintech platform. …" at bounding box center [317, 119] width 457 height 44
click at [329, 142] on p "Seeking an Architect to review and scope an AI-powered legal fintech platform. …" at bounding box center [317, 119] width 457 height 44
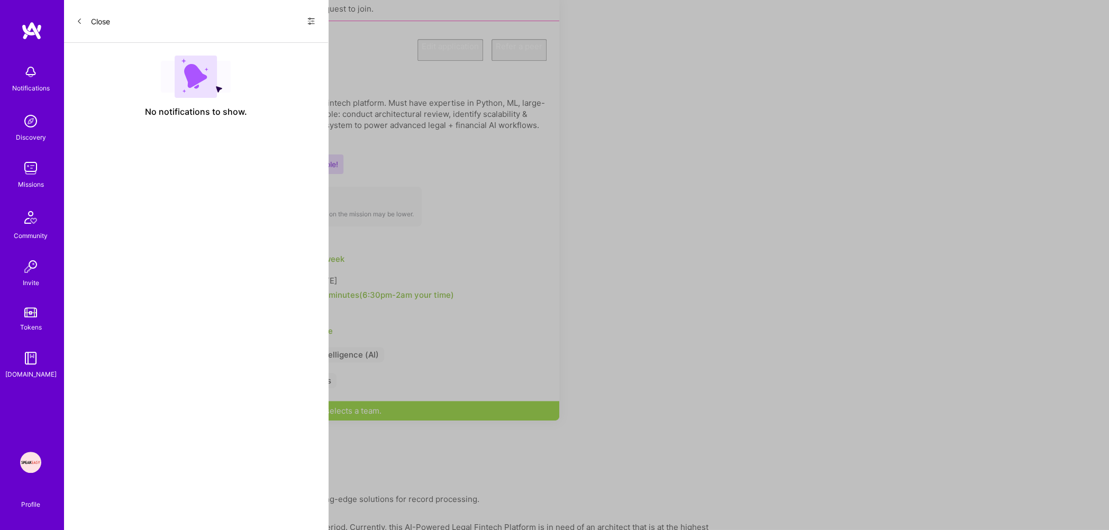
click at [328, 138] on p "Seeking an Architect to review and scope an AI-powered legal fintech platform. …" at bounding box center [317, 119] width 457 height 44
click at [329, 142] on p "Seeking an Architect to review and scope an AI-powered legal fintech platform. …" at bounding box center [317, 119] width 457 height 44
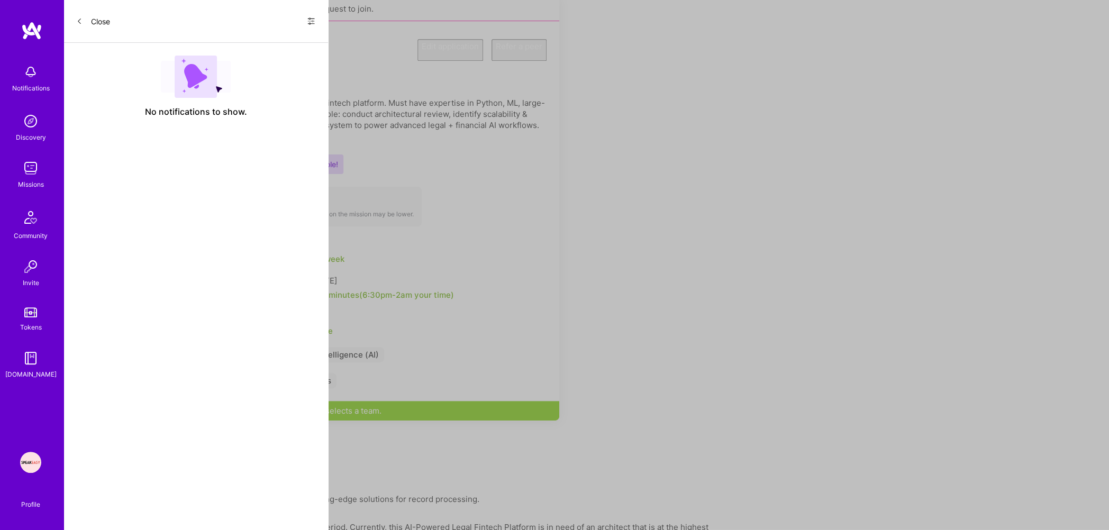
click at [329, 142] on p "Seeking an Architect to review and scope an AI-powered legal fintech platform. …" at bounding box center [317, 119] width 457 height 44
click at [329, 136] on p "Seeking an Architect to review and scope an AI-powered legal fintech platform. …" at bounding box center [317, 119] width 457 height 44
click at [329, 141] on p "Seeking an Architect to review and scope an AI-powered legal fintech platform. …" at bounding box center [317, 119] width 457 height 44
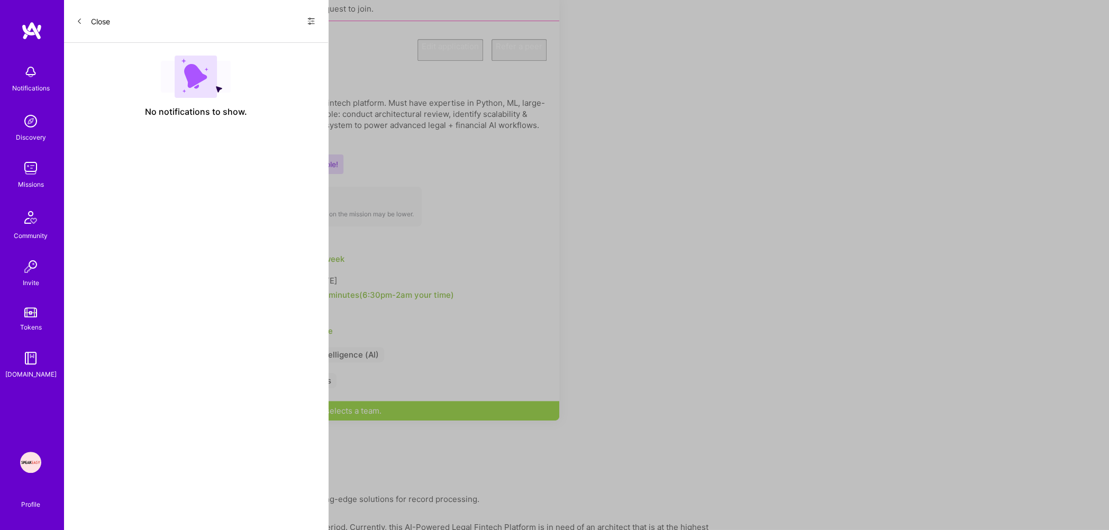
click at [329, 141] on p "Seeking an Architect to review and scope an AI-powered legal fintech platform. …" at bounding box center [317, 119] width 457 height 44
click at [281, 133] on p "Seeking an Architect to review and scope an AI-powered legal fintech platform. …" at bounding box center [317, 119] width 457 height 44
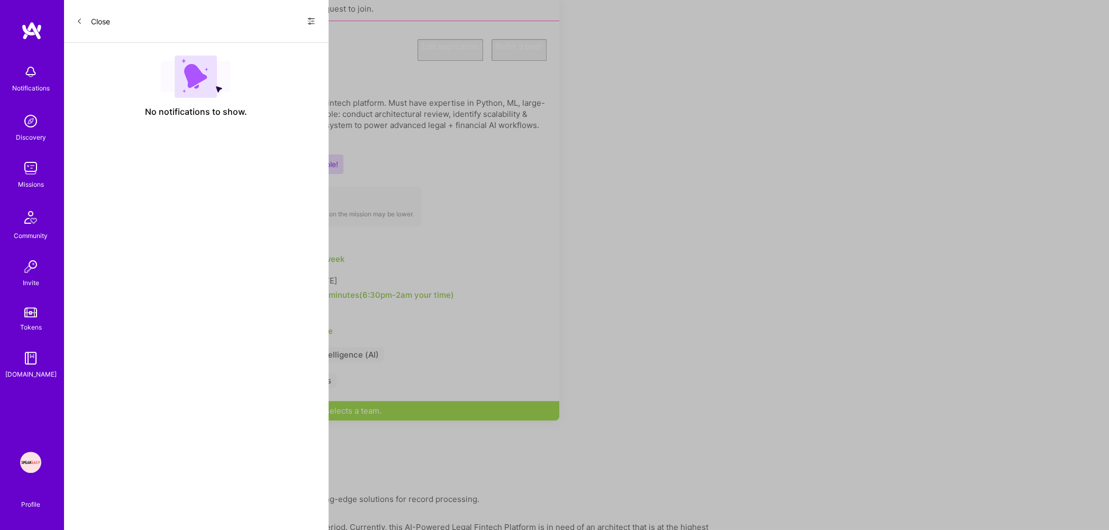
click at [285, 139] on p "Seeking an Architect to review and scope an AI-powered legal fintech platform. …" at bounding box center [317, 119] width 457 height 44
click at [321, 136] on p "Seeking an Architect to review and scope an AI-powered legal fintech platform. …" at bounding box center [317, 119] width 457 height 44
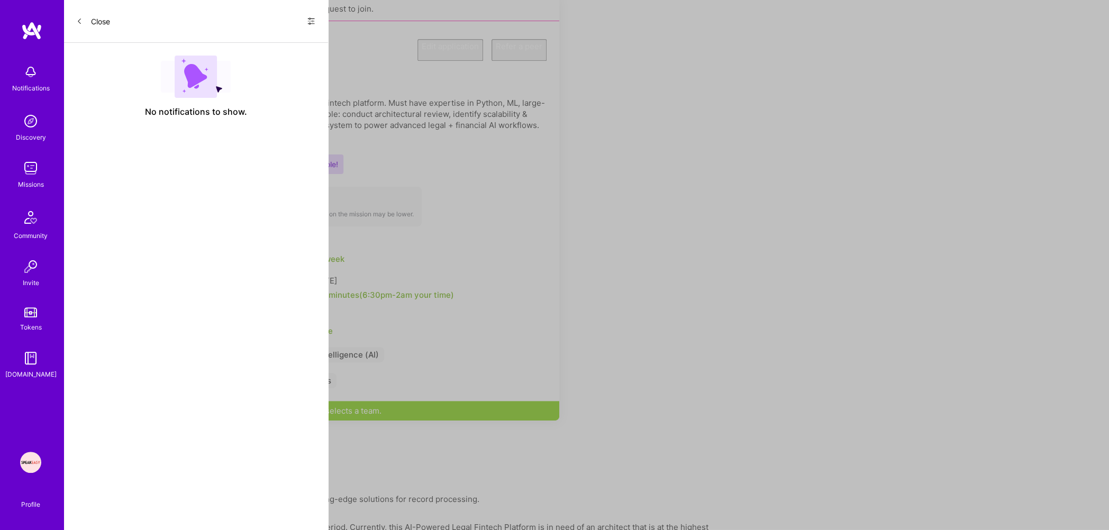
click at [321, 136] on p "Seeking an Architect to review and scope an AI-powered legal fintech platform. …" at bounding box center [317, 119] width 457 height 44
click at [325, 141] on p "Seeking an Architect to review and scope an AI-powered legal fintech platform. …" at bounding box center [317, 119] width 457 height 44
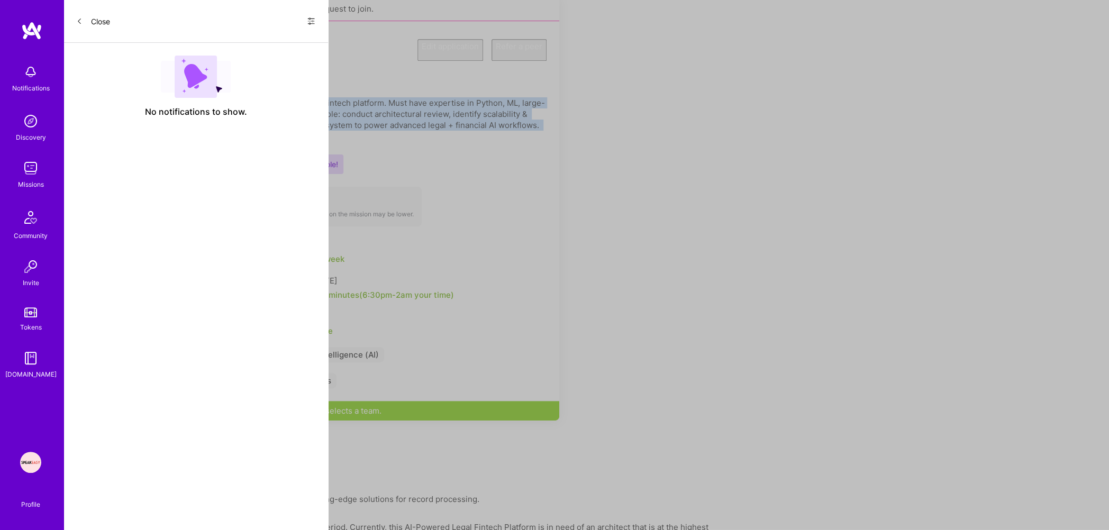
drag, startPoint x: 351, startPoint y: 147, endPoint x: 162, endPoint y: 115, distance: 191.4
click at [162, 115] on p "Seeking an Architect to review and scope an AI-powered legal fintech platform. …" at bounding box center [317, 119] width 457 height 44
click at [218, 131] on p "Seeking an Architect to review and scope an AI-powered legal fintech platform. …" at bounding box center [317, 119] width 457 height 44
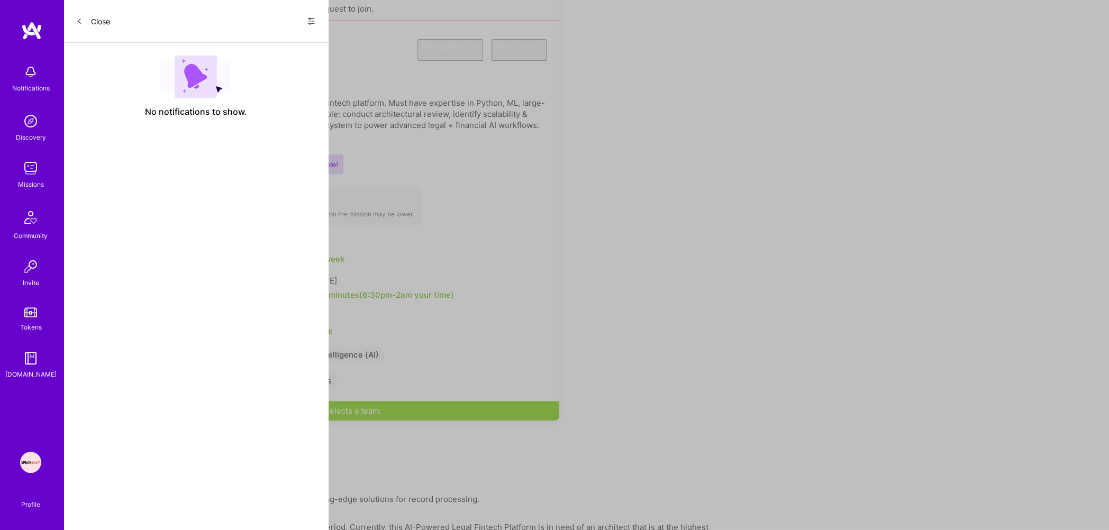
scroll to position [621, 0]
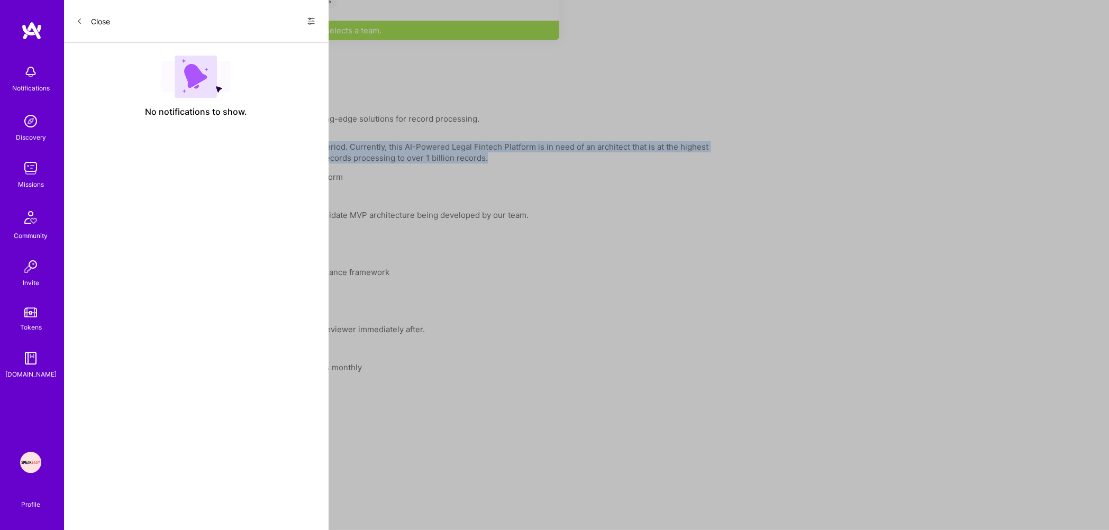
drag, startPoint x: 162, startPoint y: 115, endPoint x: 487, endPoint y: 167, distance: 328.9
click at [487, 163] on p "The goal of this project is to engage for 10-15 hrs for an advisory period. Cur…" at bounding box center [394, 152] width 635 height 22
click at [488, 163] on p "The goal of this project is to engage for 10-15 hrs for an advisory period. Cur…" at bounding box center [394, 152] width 635 height 22
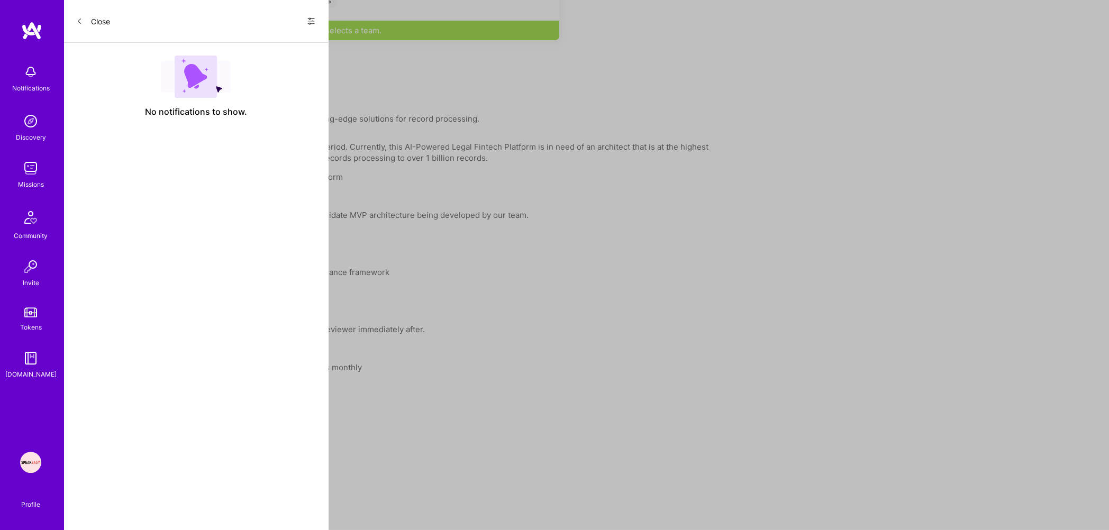
click at [260, 182] on p "Senior architect to design MVP architecture for a legal finance platform" at bounding box center [394, 176] width 635 height 11
click at [267, 158] on p "The goal of this project is to engage for 10-15 hrs for an advisory period. Cur…" at bounding box center [394, 152] width 635 height 22
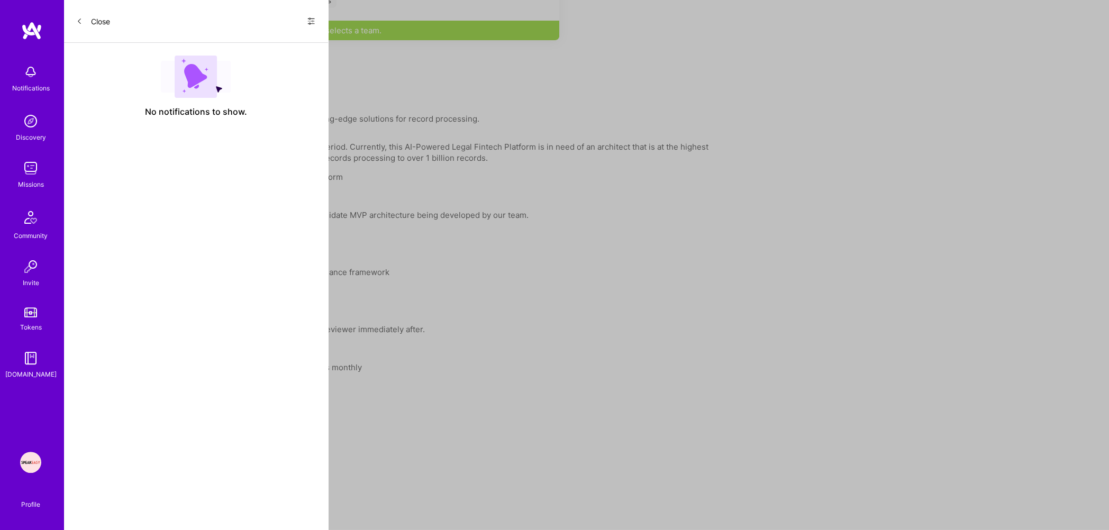
click at [267, 158] on p "The goal of this project is to engage for 10-15 hrs for an advisory period. Cur…" at bounding box center [394, 152] width 635 height 22
click at [215, 182] on p "Senior architect to design MVP architecture for a legal finance platform" at bounding box center [394, 176] width 635 height 11
click at [246, 156] on p "The goal of this project is to engage for 10-15 hrs for an advisory period. Cur…" at bounding box center [394, 152] width 635 height 22
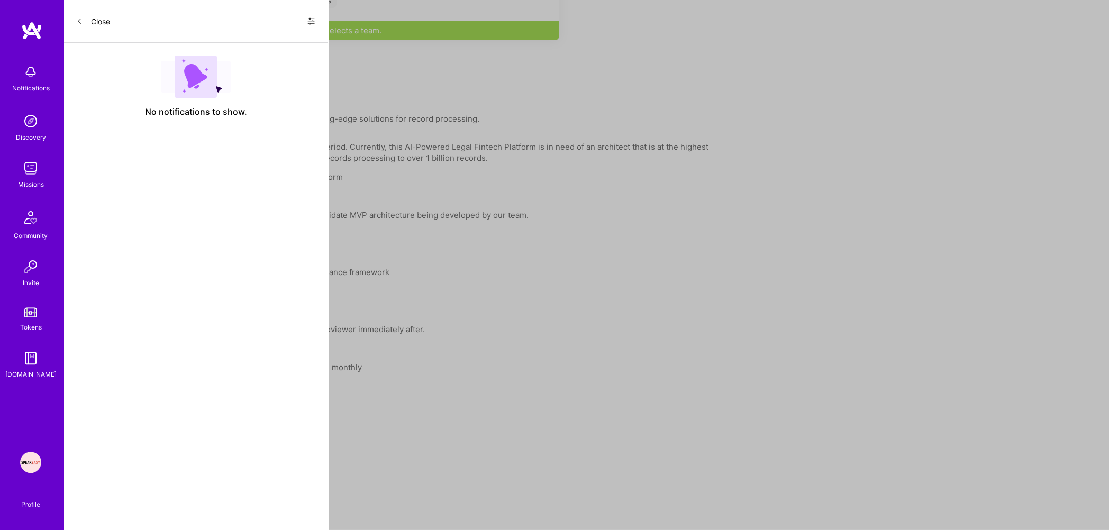
click at [246, 156] on p "The goal of this project is to engage for 10-15 hrs for an advisory period. Cur…" at bounding box center [394, 152] width 635 height 22
click at [224, 182] on p "Senior architect to design MVP architecture for a legal finance platform" at bounding box center [394, 176] width 635 height 11
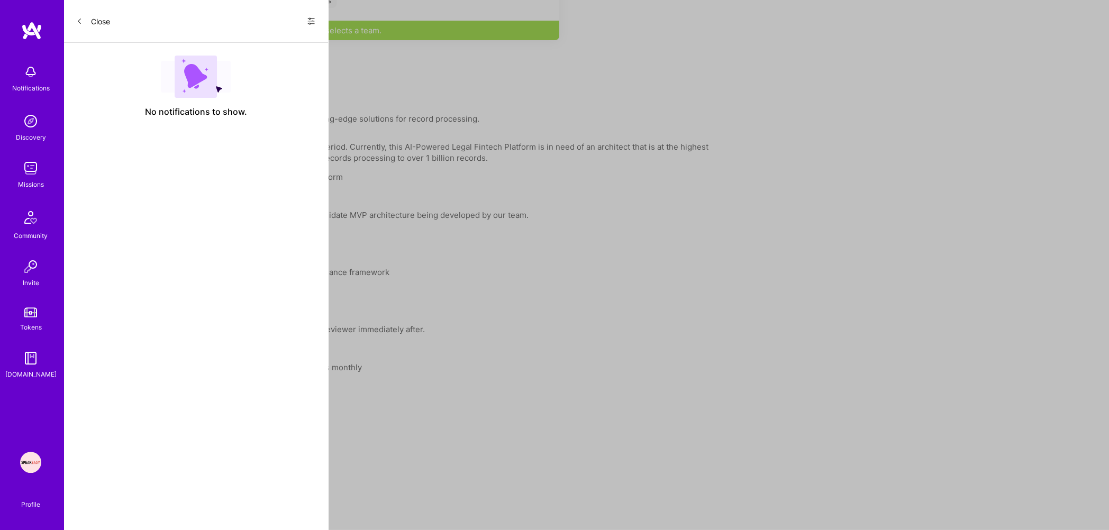
click at [185, 202] on p "processing 10M+ records monthly." at bounding box center [394, 195] width 635 height 11
click at [191, 180] on p "Senior architect to design MVP architecture for a legal finance platform" at bounding box center [394, 176] width 635 height 11
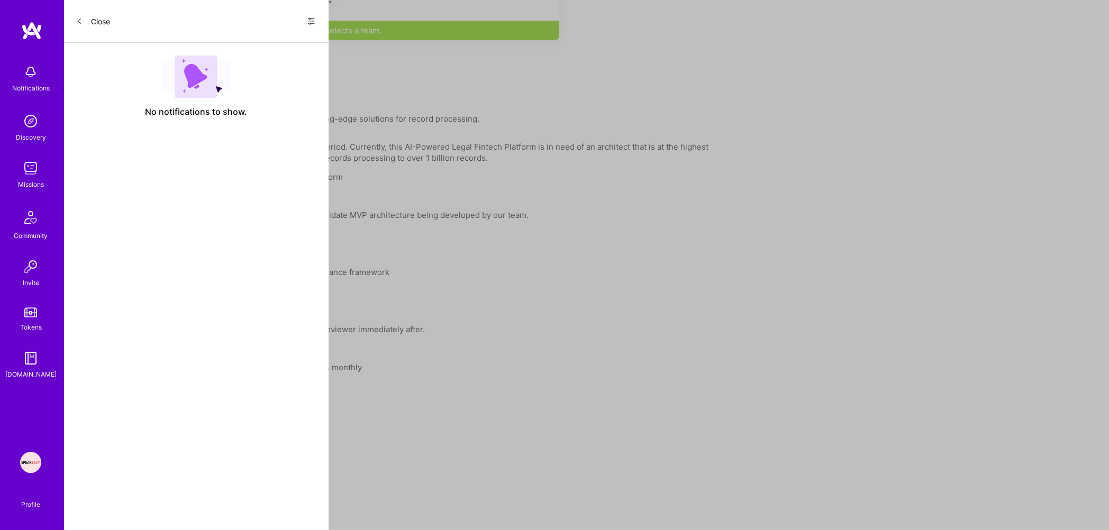
click at [191, 180] on p "Senior architect to design MVP architecture for a legal finance platform" at bounding box center [394, 176] width 635 height 11
click at [175, 202] on p "processing 10M+ records monthly." at bounding box center [394, 195] width 635 height 11
click at [182, 175] on div "The goal of this project is to engage for 10-15 hrs for an advisory period. Cur…" at bounding box center [394, 342] width 635 height 403
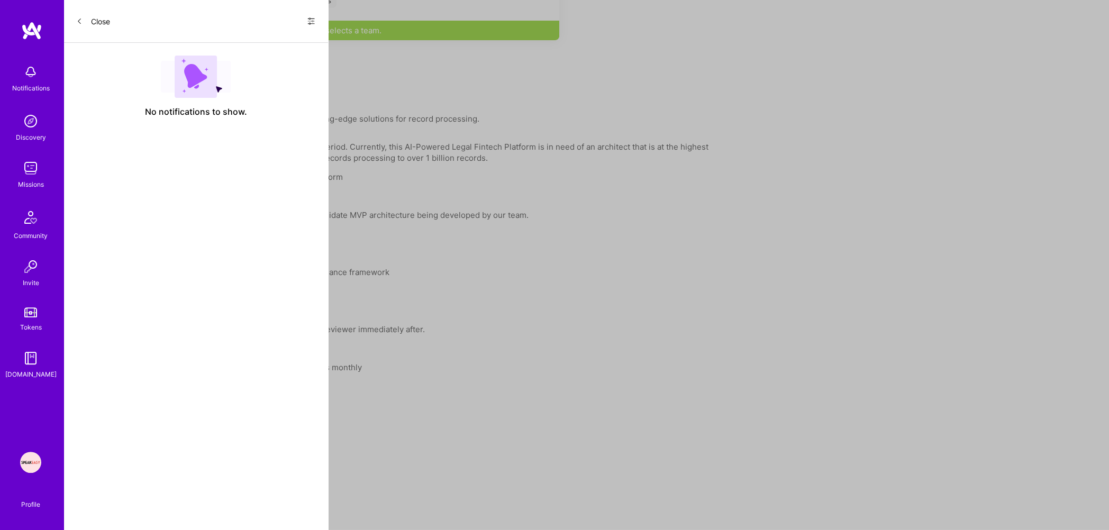
click at [180, 182] on p "Senior architect to design MVP architecture for a legal finance platform" at bounding box center [394, 176] width 635 height 11
drag, startPoint x: 487, startPoint y: 167, endPoint x: 310, endPoint y: 260, distance: 199.7
click at [310, 260] on div "The goal of this project is to engage for 10-15 hrs for an advisory period. Cur…" at bounding box center [394, 342] width 635 height 403
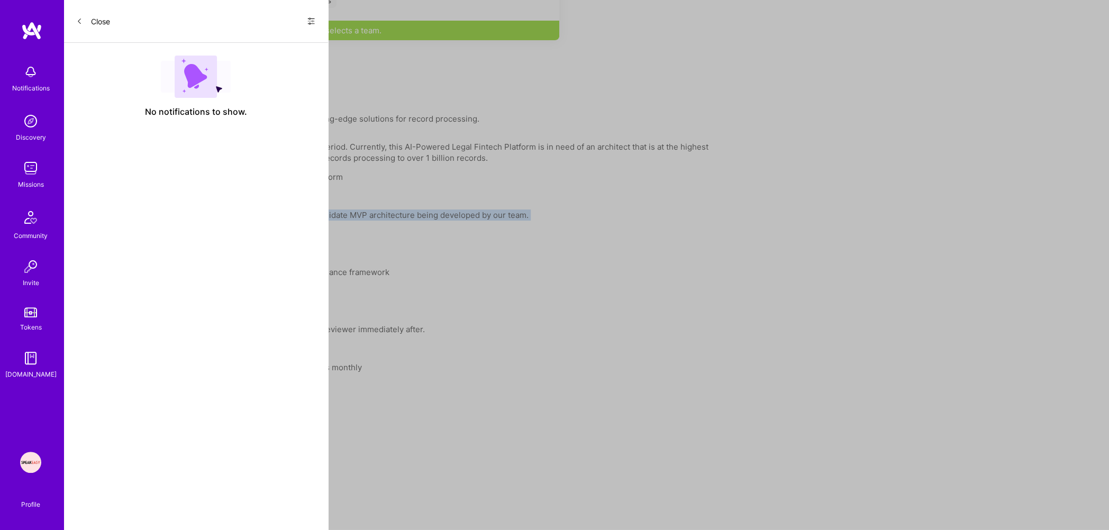
click at [274, 267] on ul "10-15 hour architecture review engagement Focus on: scale to $1B processing, ve…" at bounding box center [394, 282] width 635 height 68
drag, startPoint x: 310, startPoint y: 260, endPoint x: 393, endPoint y: 284, distance: 85.9
click at [393, 278] on p "Focus on: scale to $1B processing, vendor abstraction, compliance framework" at bounding box center [405, 272] width 614 height 11
click at [315, 278] on p "Focus on: scale to $1B processing, vendor abstraction, compliance framework" at bounding box center [405, 272] width 614 height 11
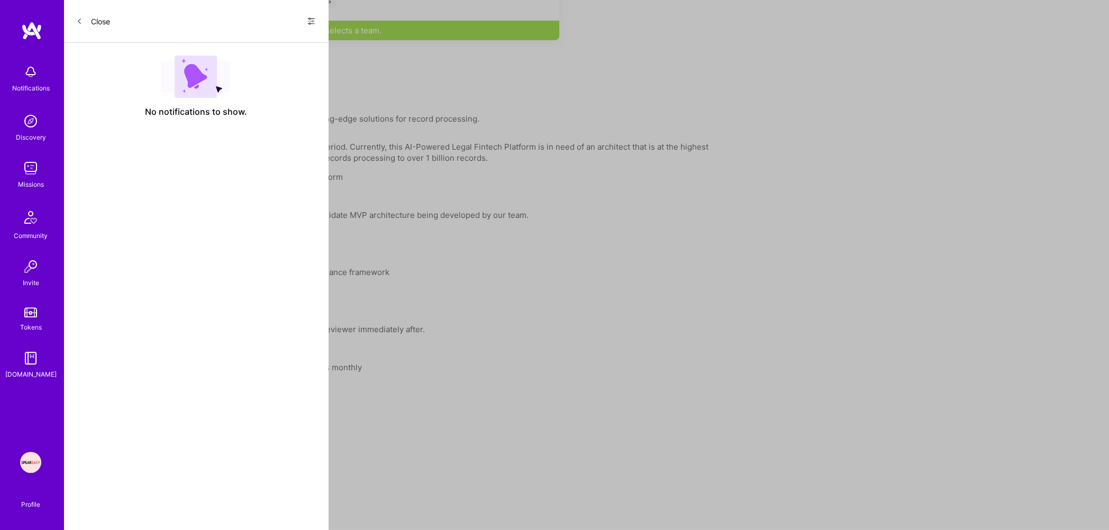
click at [315, 278] on p "Focus on: scale to $1B processing, vendor abstraction, compliance framework" at bounding box center [405, 272] width 614 height 11
click at [281, 287] on ul "10-15 hour architecture review engagement Focus on: scale to $1B processing, ve…" at bounding box center [394, 282] width 635 height 68
click at [254, 297] on p "Enhance design for 100x growth without major refactoring" at bounding box center [405, 291] width 614 height 11
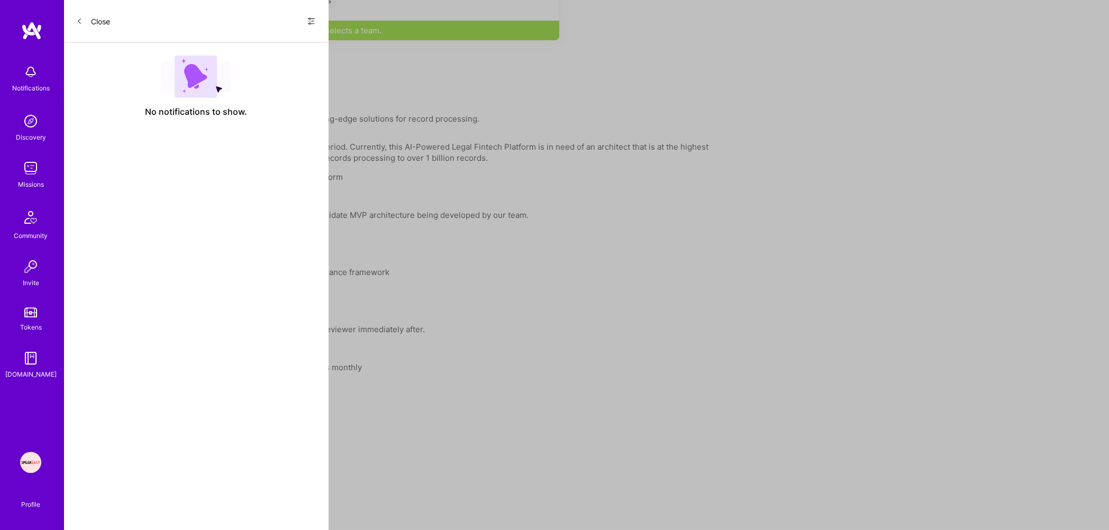
click at [254, 297] on p "Enhance design for 100x growth without major refactoring" at bounding box center [405, 291] width 614 height 11
click at [253, 278] on p "Focus on: scale to $1B processing, vendor abstraction, compliance framework" at bounding box center [405, 272] width 614 height 11
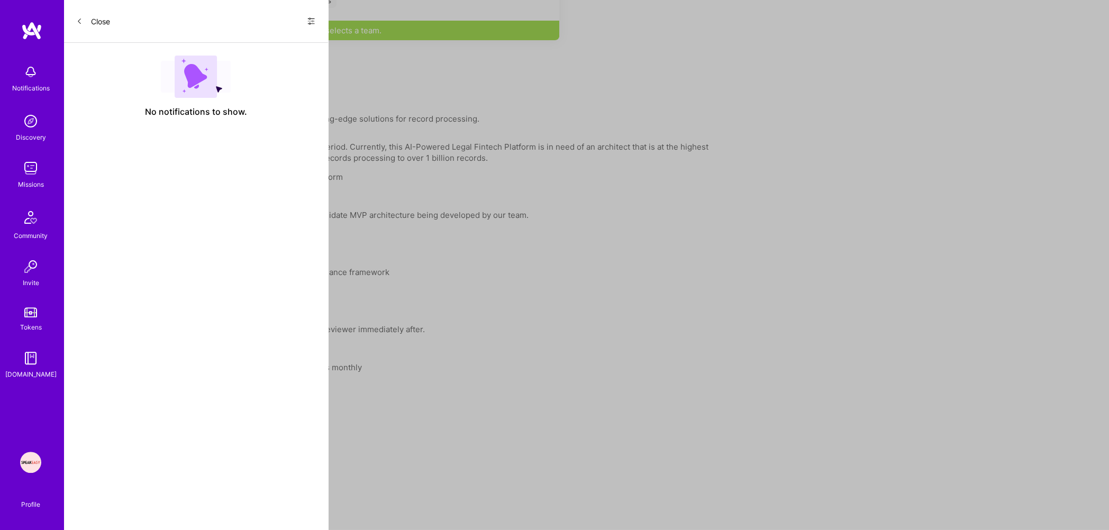
click at [219, 297] on p "Enhance design for 100x growth without major refactoring" at bounding box center [405, 291] width 614 height 11
click at [276, 274] on ul "10-15 hour architecture review engagement Focus on: scale to $1B processing, ve…" at bounding box center [394, 282] width 635 height 68
click at [158, 316] on p "Review security architecture for financial/legal data" at bounding box center [405, 310] width 614 height 11
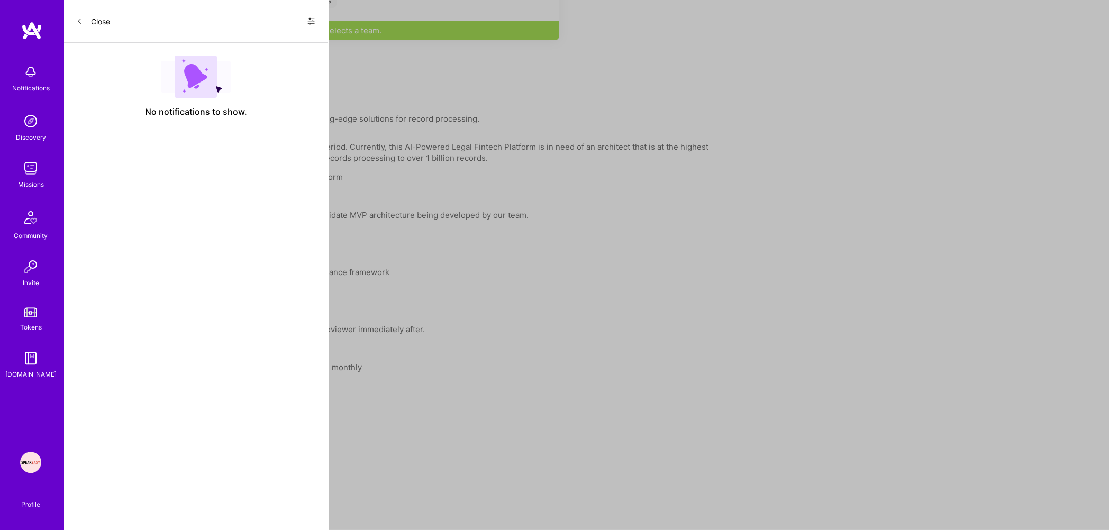
click at [158, 316] on p "Review security architecture for financial/legal data" at bounding box center [405, 310] width 614 height 11
drag, startPoint x: 393, startPoint y: 284, endPoint x: 428, endPoint y: 336, distance: 62.9
click at [428, 335] on p "Timeline: Initial architecture complete by early Septembers. Need reviewer imme…" at bounding box center [394, 329] width 635 height 11
click at [140, 373] on p "Built systems processing $100M+ in transactions or 100M+ records monthly" at bounding box center [394, 367] width 635 height 11
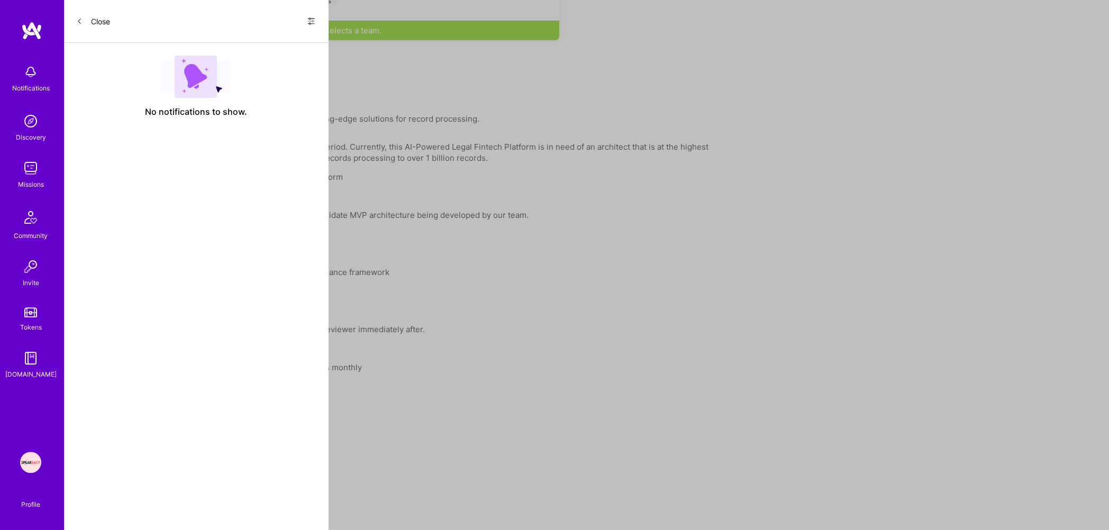
drag, startPoint x: 428, startPoint y: 336, endPoint x: 366, endPoint y: 376, distance: 73.2
click at [366, 373] on p "Built systems processing $100M+ in transactions or 100M+ records monthly" at bounding box center [394, 367] width 635 height 11
click at [237, 354] on p "Core Requirements:" at bounding box center [394, 348] width 635 height 11
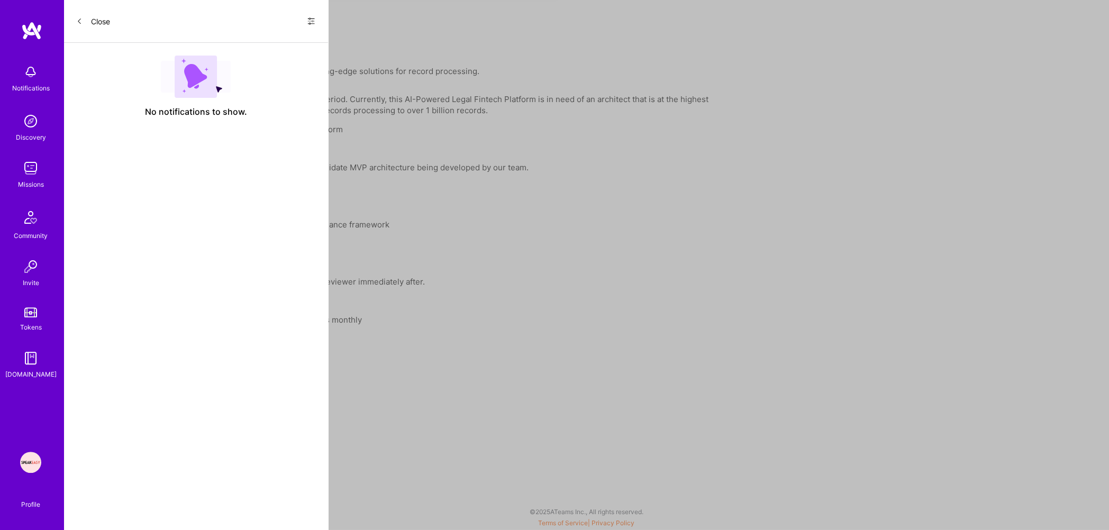
drag, startPoint x: 366, startPoint y: 376, endPoint x: 274, endPoint y: 339, distance: 99.0
click at [274, 339] on p "Experience with financial compliance (SOC2, PCI)" at bounding box center [394, 338] width 635 height 11
click at [150, 351] on div "The goal of this project is to engage for 10-15 hrs for an advisory period. Cur…" at bounding box center [394, 295] width 635 height 403
click at [149, 352] on div "The goal of this project is to engage for 10-15 hrs for an advisory period. Cur…" at bounding box center [394, 295] width 635 height 403
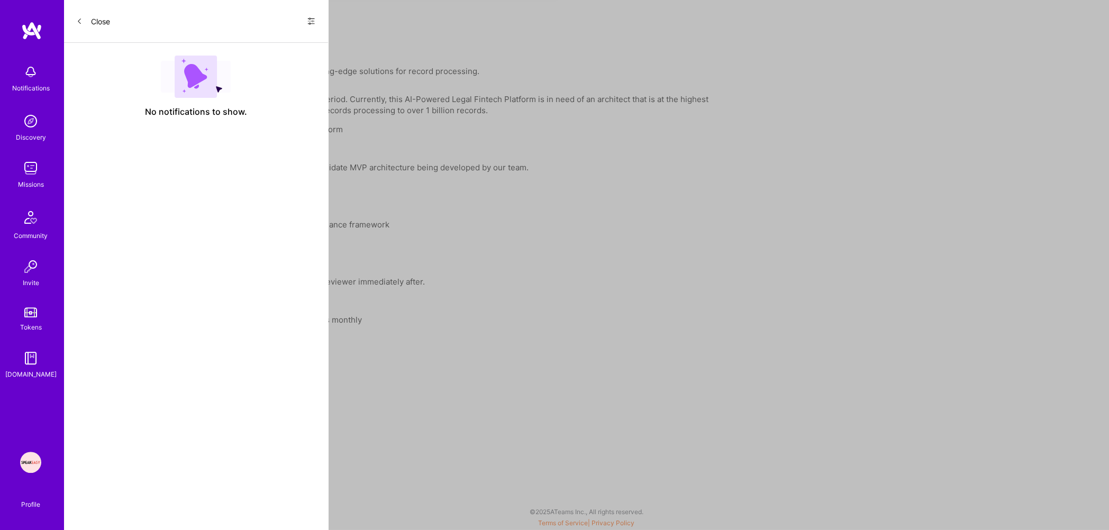
click at [149, 352] on div "The goal of this project is to engage for 10-15 hrs for an advisory period. Cur…" at bounding box center [394, 295] width 635 height 403
click at [156, 337] on p "Experience with financial compliance (SOC2, PCI)" at bounding box center [394, 338] width 635 height 11
click at [131, 365] on div "The goal of this project is to engage for 10-15 hrs for an advisory period. Cur…" at bounding box center [394, 295] width 635 height 403
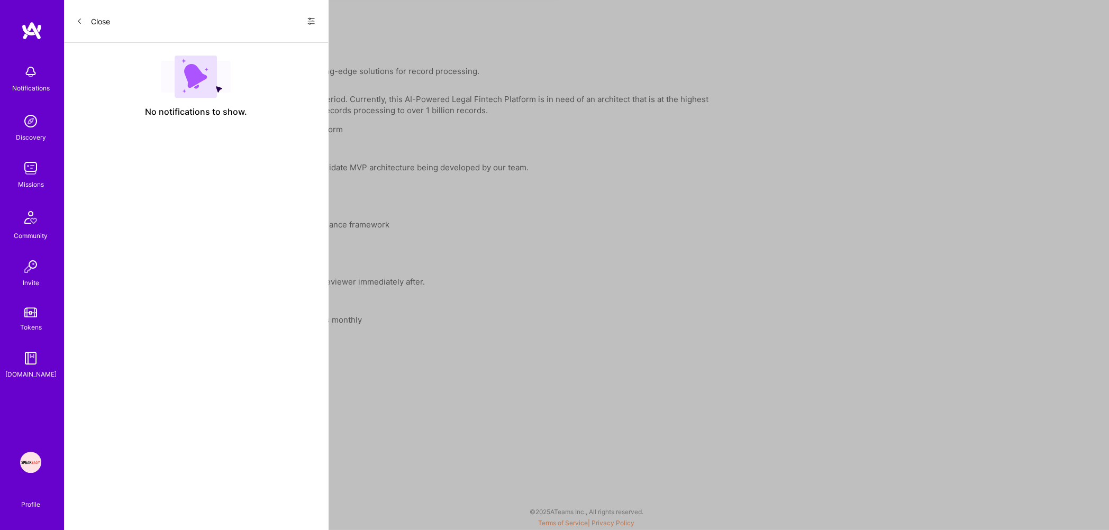
drag, startPoint x: 274, startPoint y: 339, endPoint x: 313, endPoint y: 359, distance: 44.0
click at [313, 359] on p "Deep expertise in Python, AWS, and modern data architectures" at bounding box center [394, 357] width 635 height 11
click at [229, 365] on div "The goal of this project is to engage for 10-15 hrs for an advisory period. Cur…" at bounding box center [394, 295] width 635 height 403
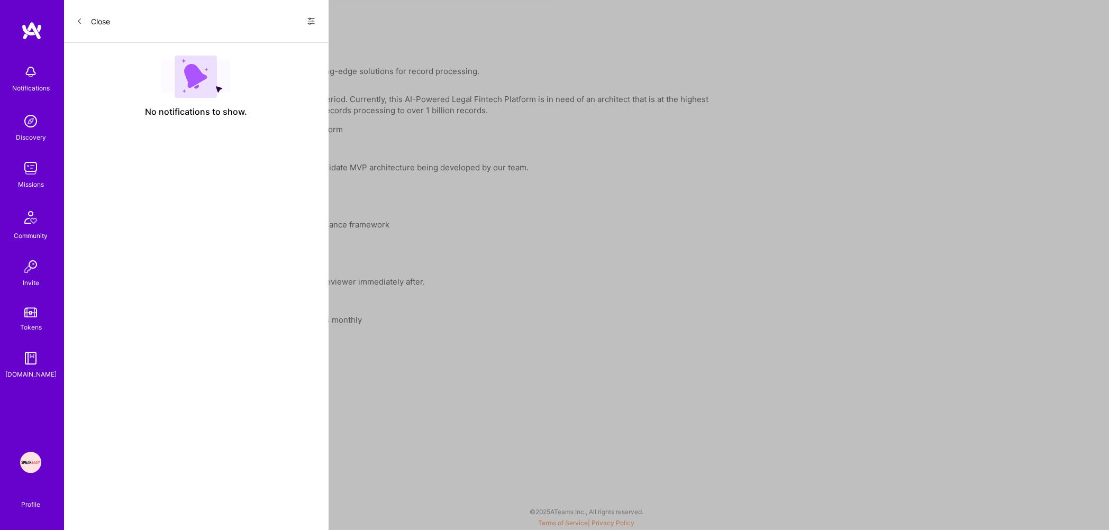
click at [187, 381] on p "Can identify architectural decisions that become technical debt" at bounding box center [394, 376] width 635 height 11
drag, startPoint x: 313, startPoint y: 359, endPoint x: 323, endPoint y: 377, distance: 20.1
click at [323, 377] on p "Can identify architectural decisions that become technical debt" at bounding box center [394, 376] width 635 height 11
click at [283, 381] on p "Can identify architectural decisions that become technical debt" at bounding box center [394, 376] width 635 height 11
drag, startPoint x: 323, startPoint y: 377, endPoint x: 216, endPoint y: 414, distance: 113.1
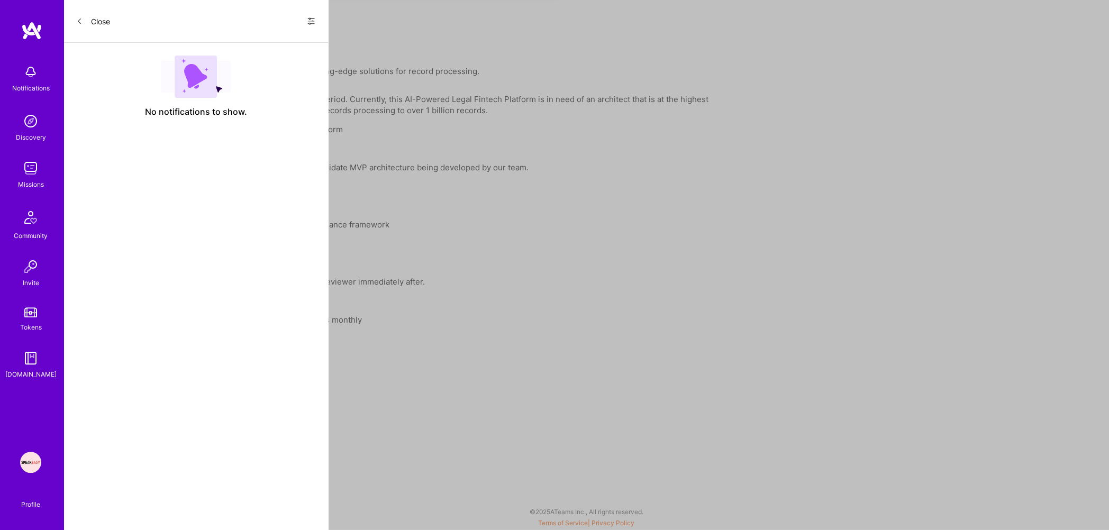
click at [216, 414] on p "Architecture validation with risk assessment" at bounding box center [394, 414] width 635 height 11
click at [155, 428] on div "The goal of this project is to engage for 10-15 hrs for an advisory period. Cur…" at bounding box center [394, 295] width 635 height 403
drag, startPoint x: 216, startPoint y: 414, endPoint x: 260, endPoint y: 432, distance: 47.4
click at [260, 432] on p "Scaling roadmap from current to 100x growth" at bounding box center [394, 433] width 635 height 11
click at [159, 449] on p "Security/compliance gap analysis" at bounding box center [394, 452] width 635 height 11
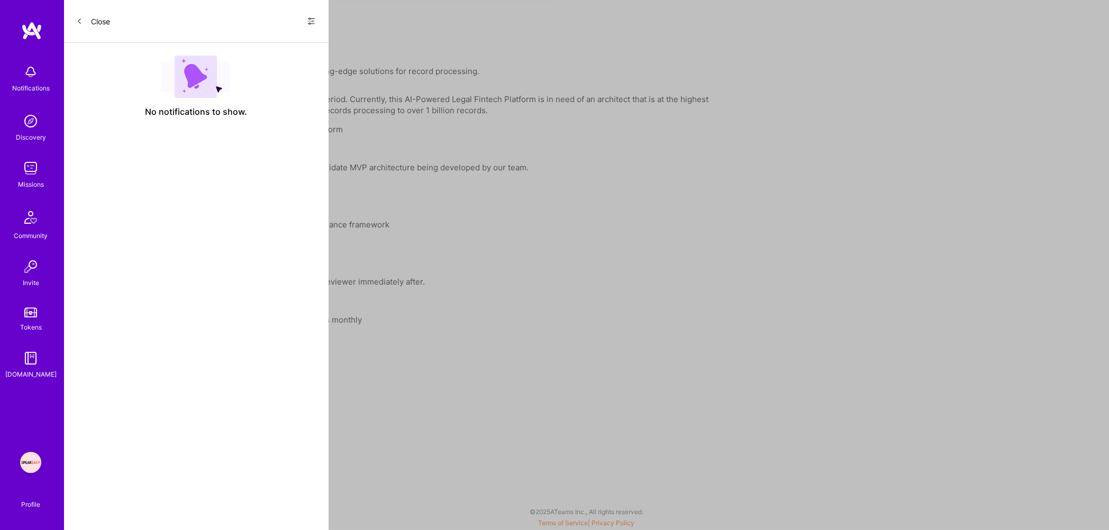
drag, startPoint x: 260, startPoint y: 432, endPoint x: 200, endPoint y: 454, distance: 64.3
click at [200, 454] on p "Security/compliance gap analysis" at bounding box center [394, 452] width 635 height 11
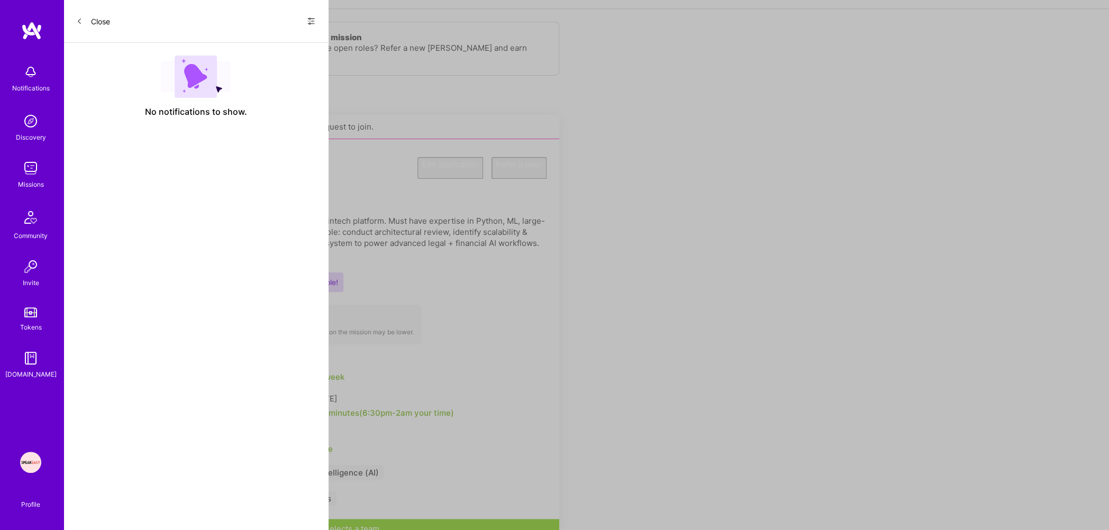
scroll to position [0, 0]
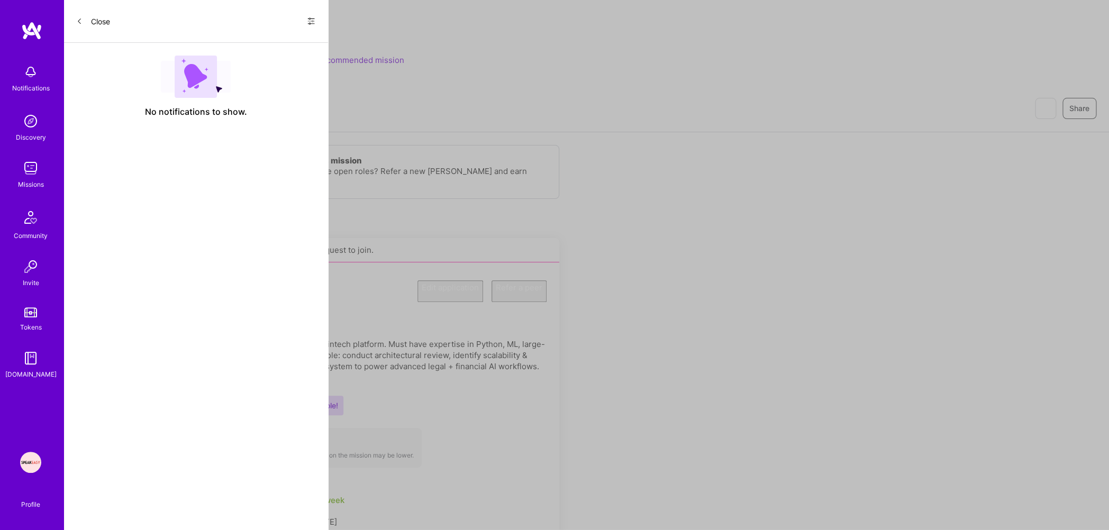
click at [28, 172] on img at bounding box center [30, 168] width 21 height 21
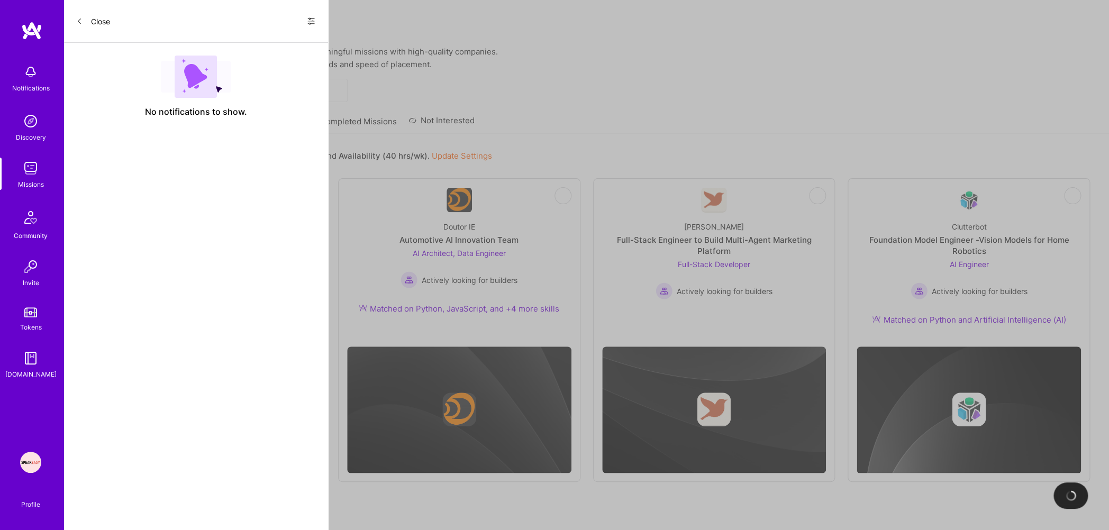
click at [276, 120] on link "Applied Missions" at bounding box center [276, 124] width 64 height 17
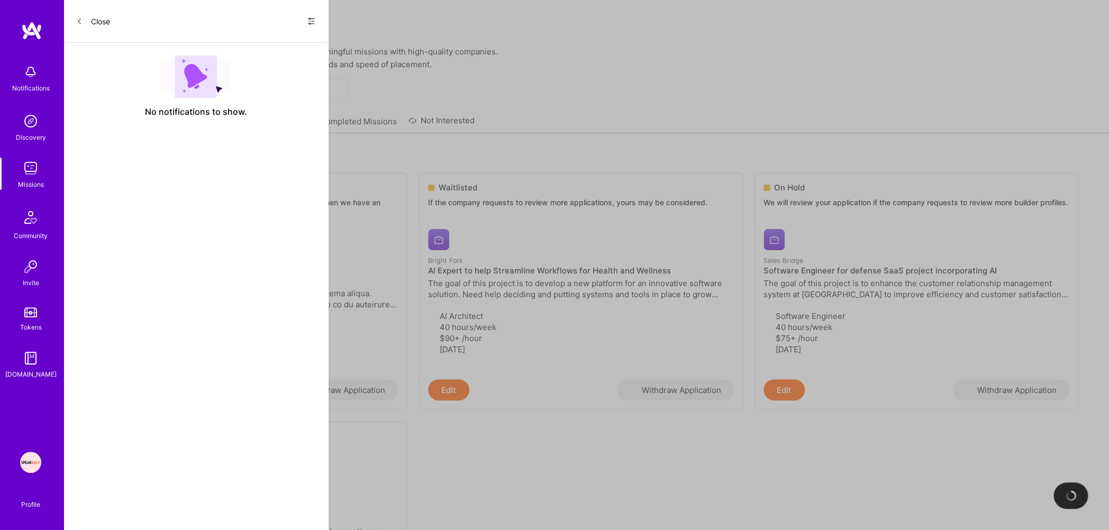
click at [135, 119] on link "Recommended Missions" at bounding box center [129, 124] width 92 height 17
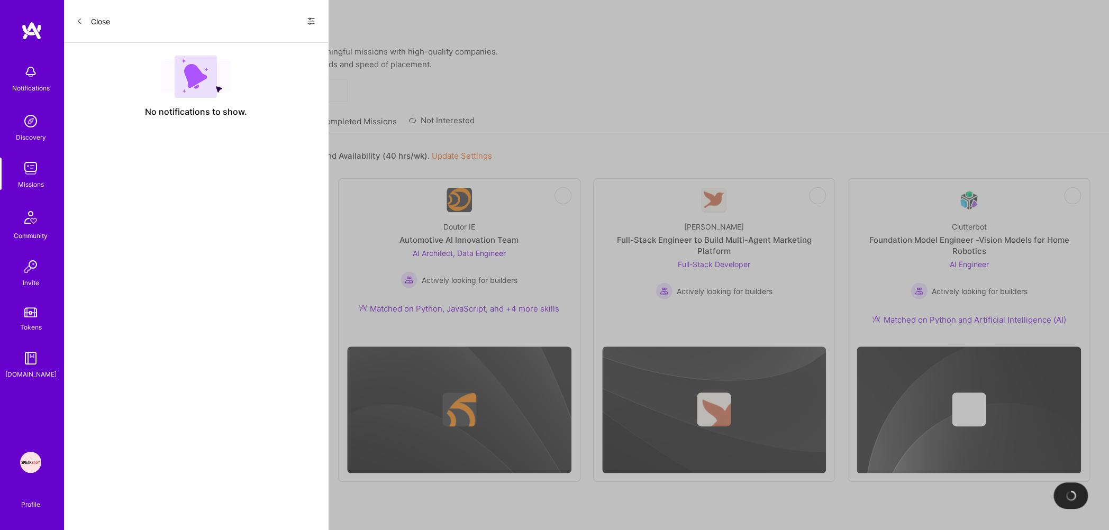
click at [34, 126] on img at bounding box center [30, 121] width 21 height 21
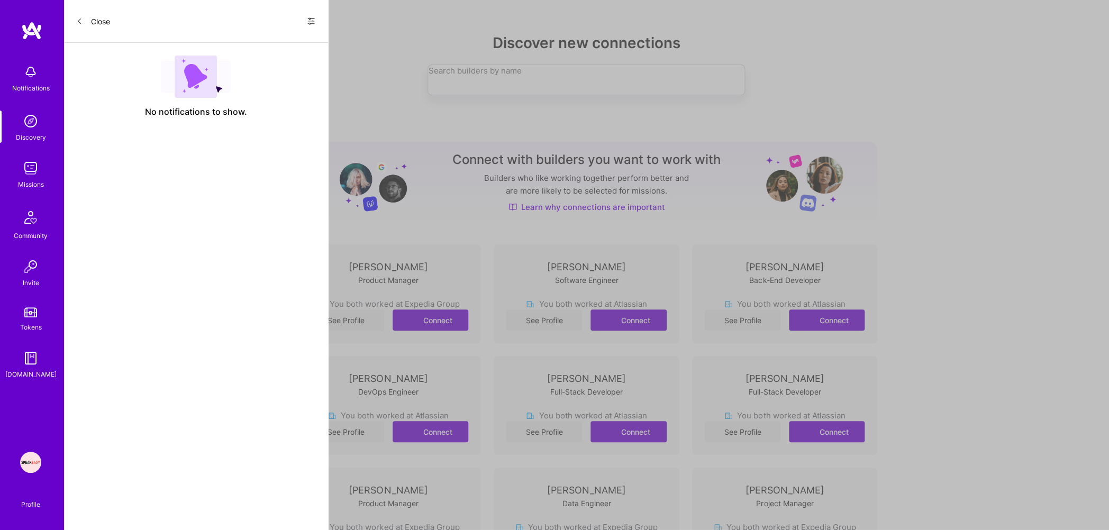
click at [28, 171] on img at bounding box center [30, 168] width 21 height 21
